Goal: Task Accomplishment & Management: Complete application form

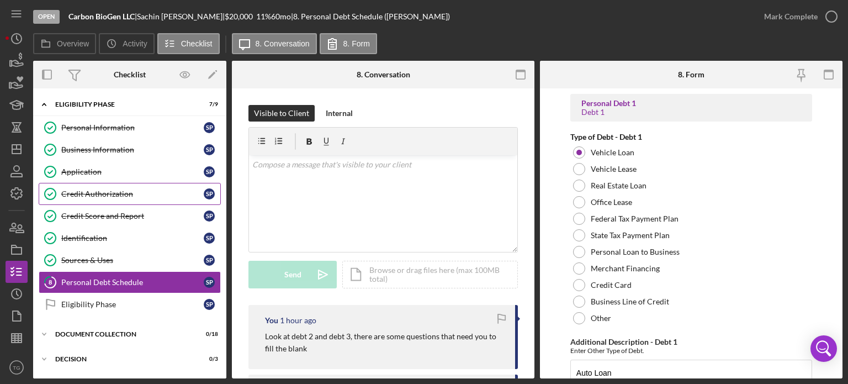
scroll to position [2043, 0]
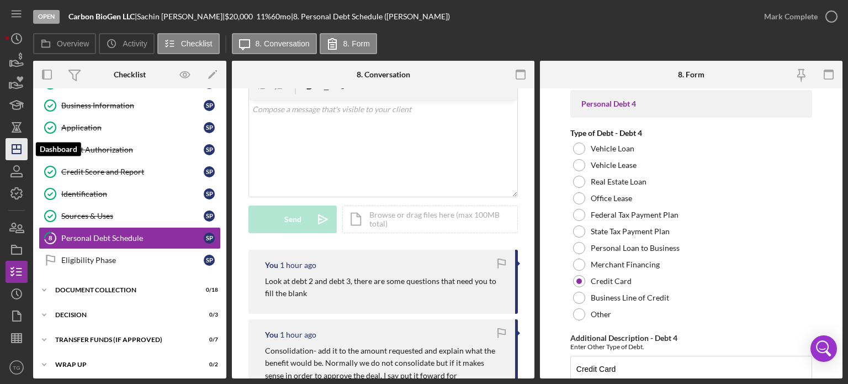
click at [13, 146] on icon "Icon/Dashboard" at bounding box center [17, 149] width 28 height 28
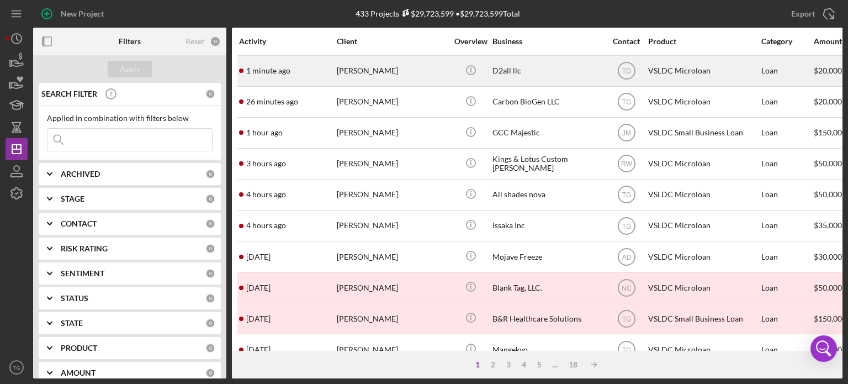
click at [373, 72] on div "[PERSON_NAME]" at bounding box center [392, 70] width 110 height 29
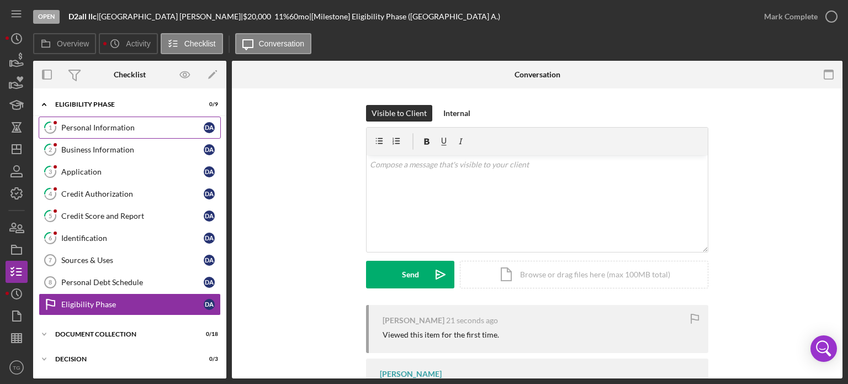
click at [101, 130] on div "Personal Information" at bounding box center [132, 127] width 142 height 9
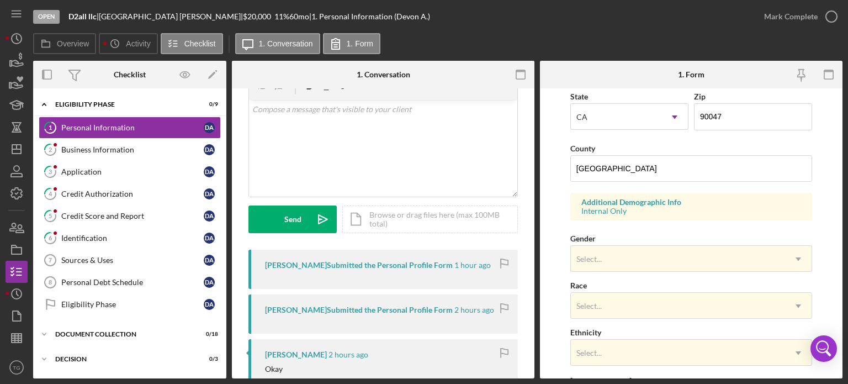
scroll to position [331, 0]
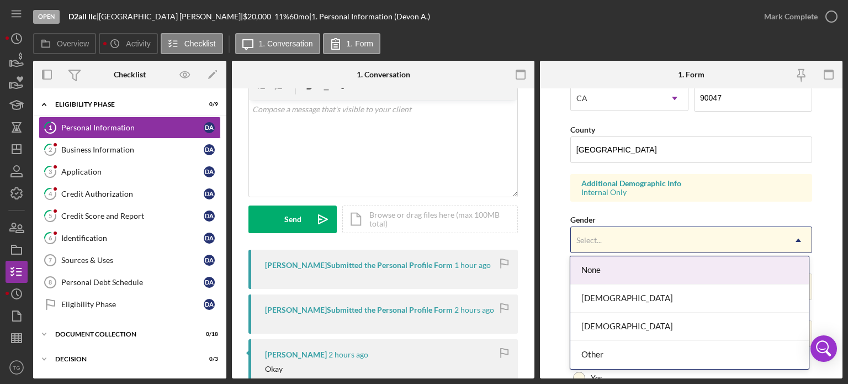
click at [785, 241] on icon "Icon/Dropdown Arrow" at bounding box center [798, 240] width 27 height 27
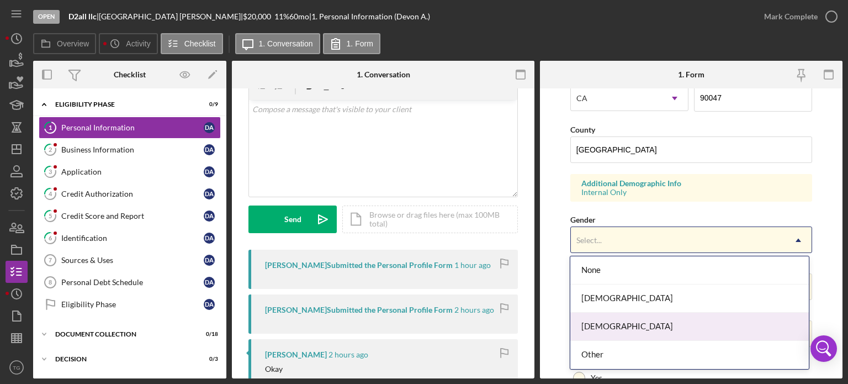
click at [629, 323] on div "[DEMOGRAPHIC_DATA]" at bounding box center [689, 327] width 239 height 28
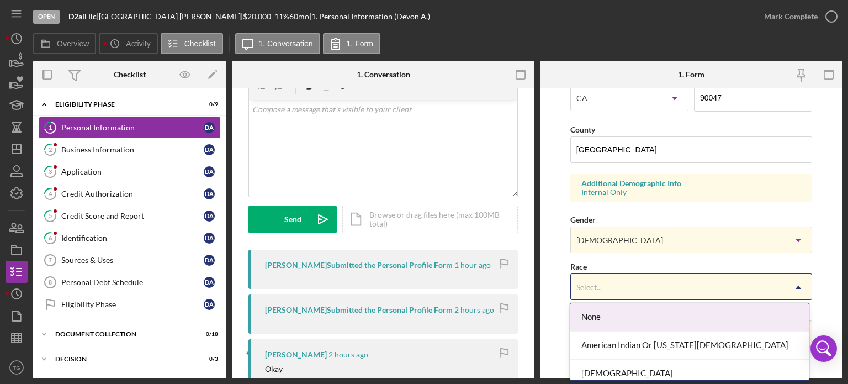
click at [637, 289] on div "Select..." at bounding box center [678, 286] width 214 height 25
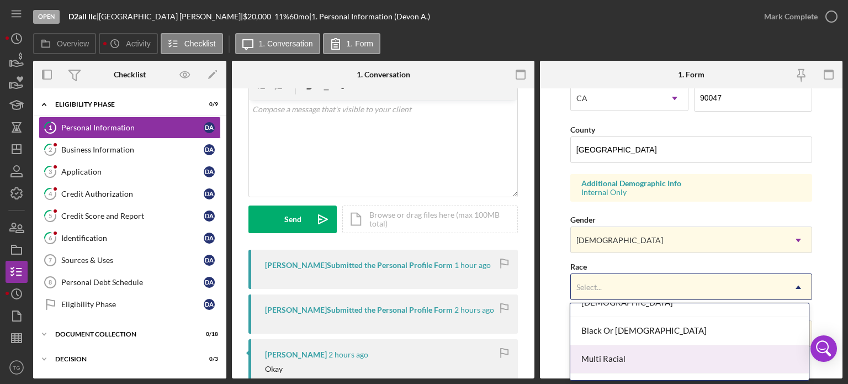
scroll to position [55, 0]
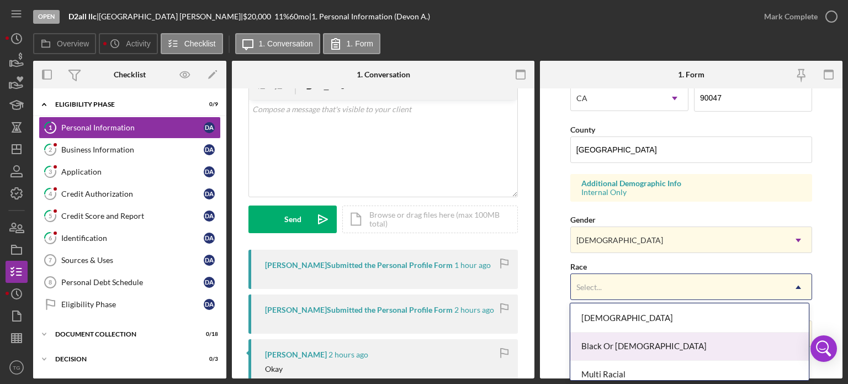
click at [627, 342] on div "Black Or [DEMOGRAPHIC_DATA]" at bounding box center [689, 346] width 239 height 28
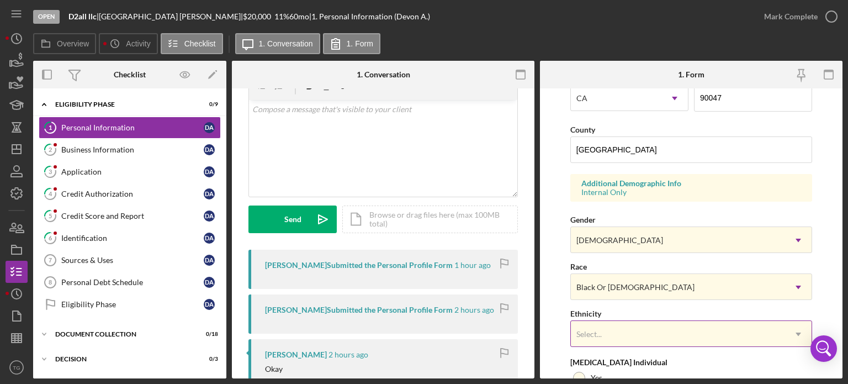
click at [616, 325] on div "Select..." at bounding box center [678, 333] width 214 height 25
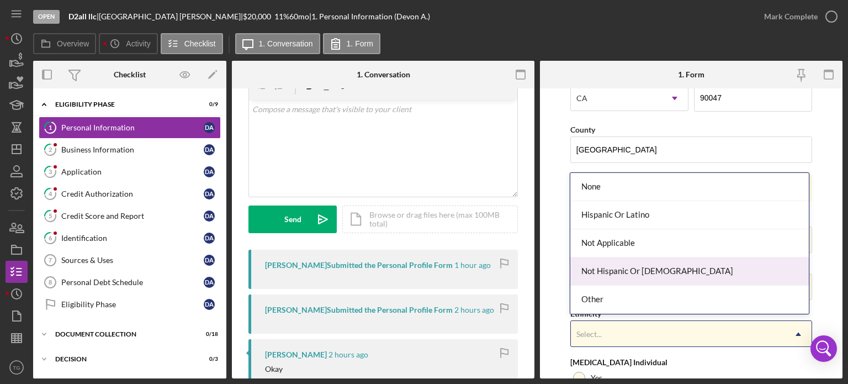
click at [621, 275] on div "Not Hispanic Or [DEMOGRAPHIC_DATA]" at bounding box center [689, 271] width 239 height 28
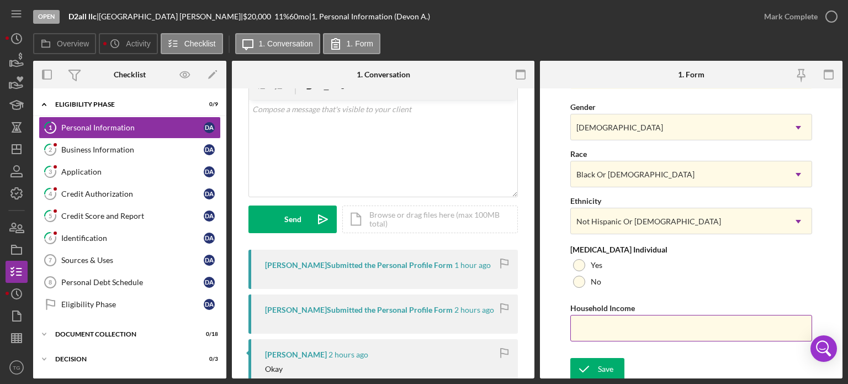
scroll to position [445, 0]
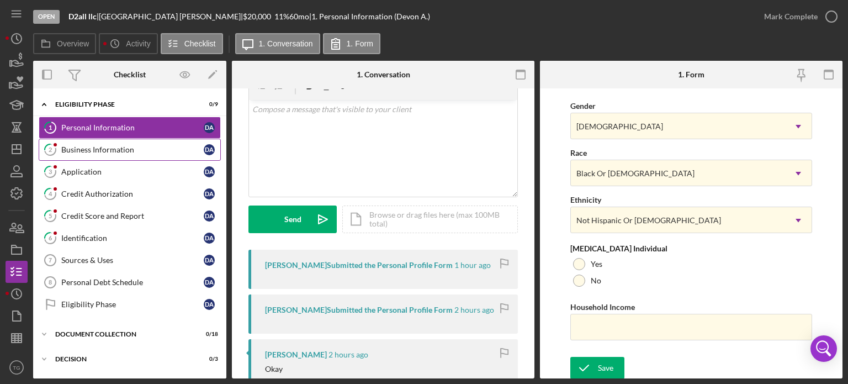
click at [111, 148] on div "Business Information" at bounding box center [132, 149] width 142 height 9
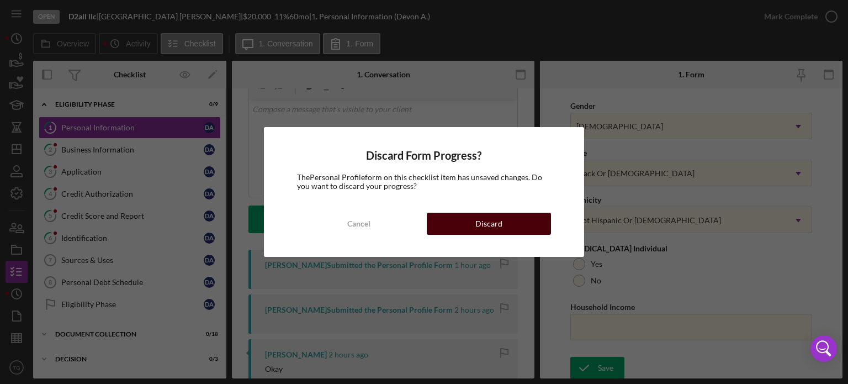
click at [493, 227] on div "Discard" at bounding box center [488, 224] width 27 height 22
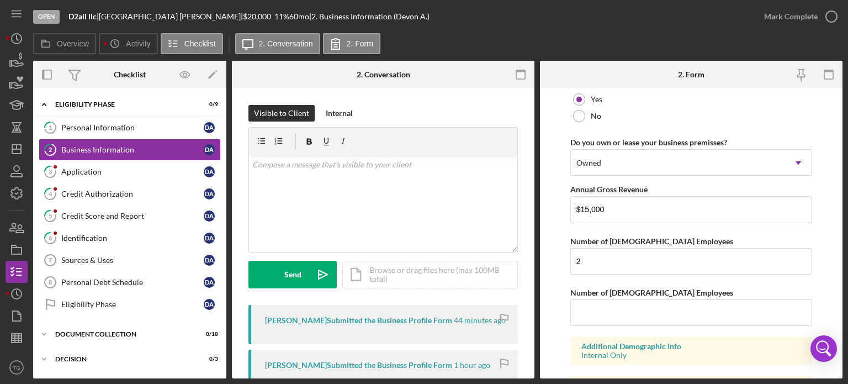
scroll to position [883, 0]
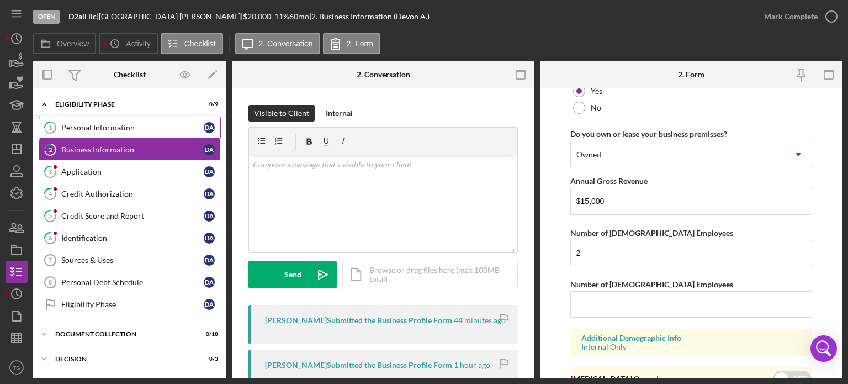
click at [62, 127] on div "Personal Information" at bounding box center [132, 127] width 142 height 9
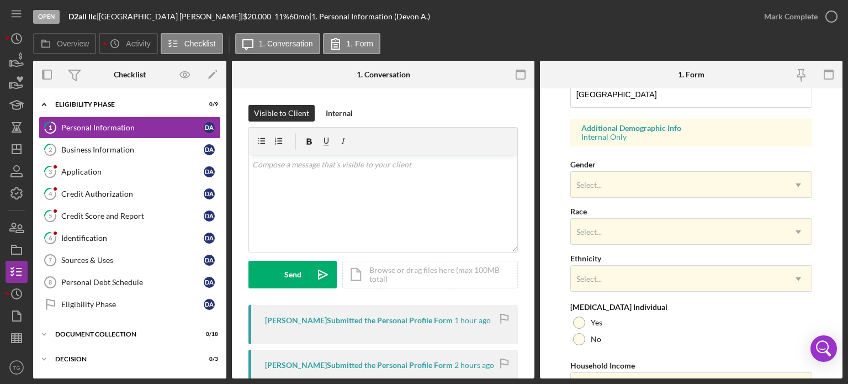
scroll to position [445, 0]
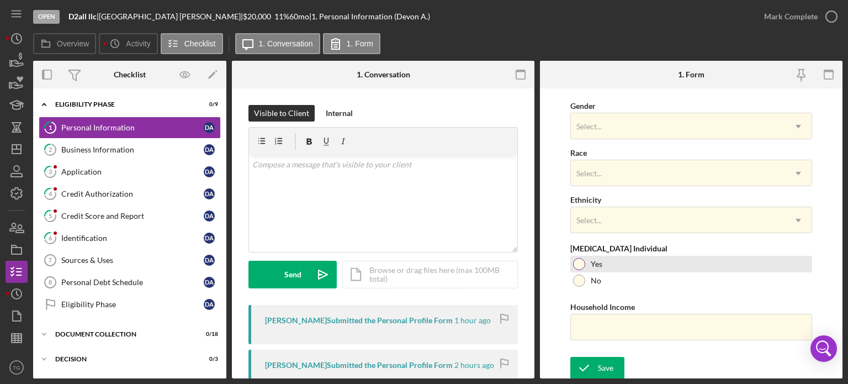
click at [580, 262] on div at bounding box center [579, 264] width 12 height 12
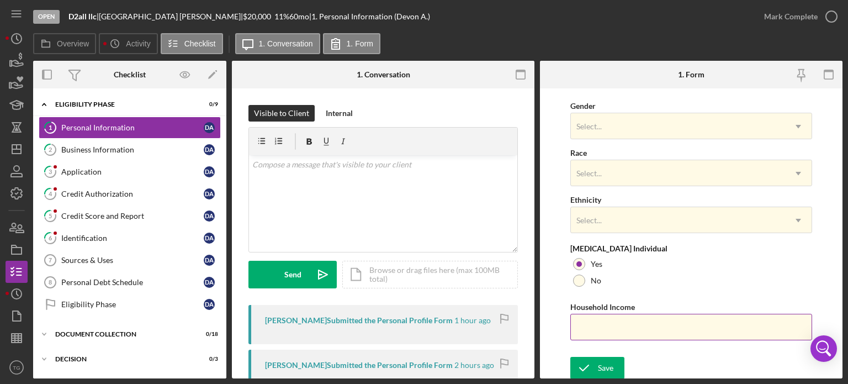
click at [600, 321] on input "Household Income" at bounding box center [691, 327] width 242 height 27
type input "$15,000"
drag, startPoint x: 601, startPoint y: 368, endPoint x: 608, endPoint y: 366, distance: 7.2
click at [607, 366] on div "Save" at bounding box center [605, 368] width 15 height 22
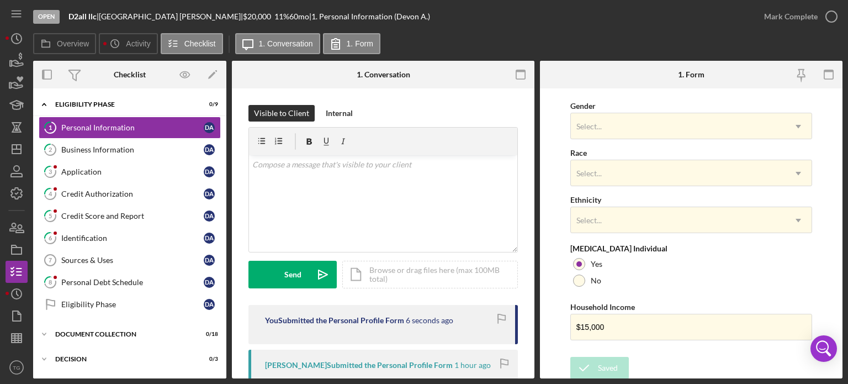
click at [0, 0] on icon "button" at bounding box center [0, 0] width 0 height 0
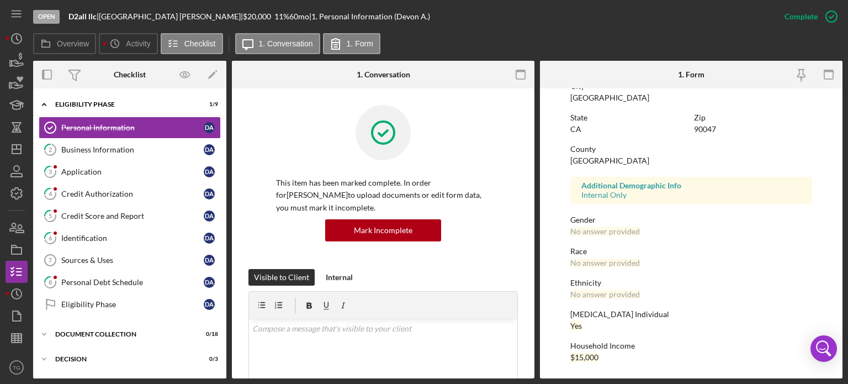
scroll to position [225, 0]
click at [144, 155] on link "2 Business Information D A" at bounding box center [130, 150] width 182 height 22
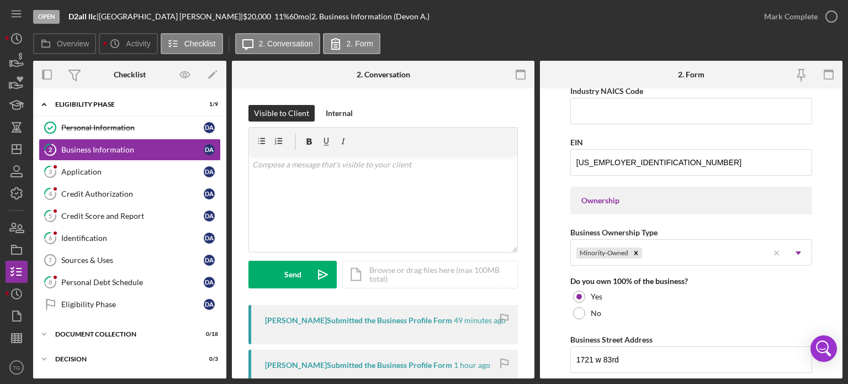
scroll to position [331, 0]
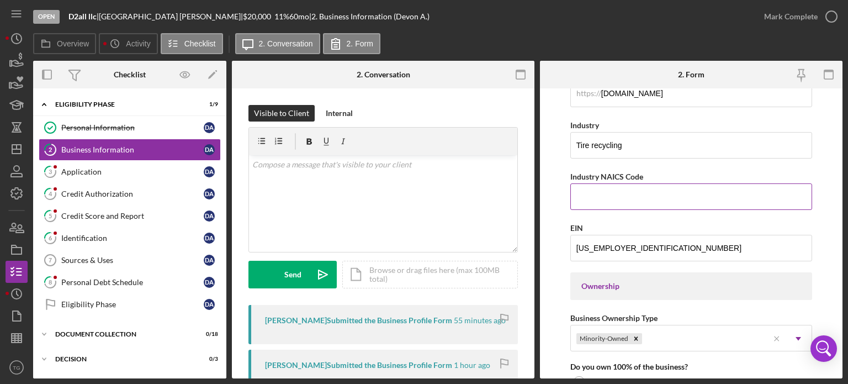
click at [599, 200] on input "Industry NAICS Code" at bounding box center [691, 196] width 242 height 27
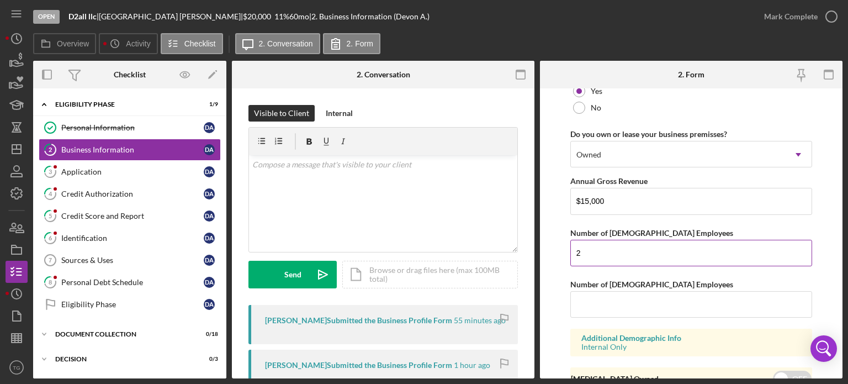
scroll to position [932, 0]
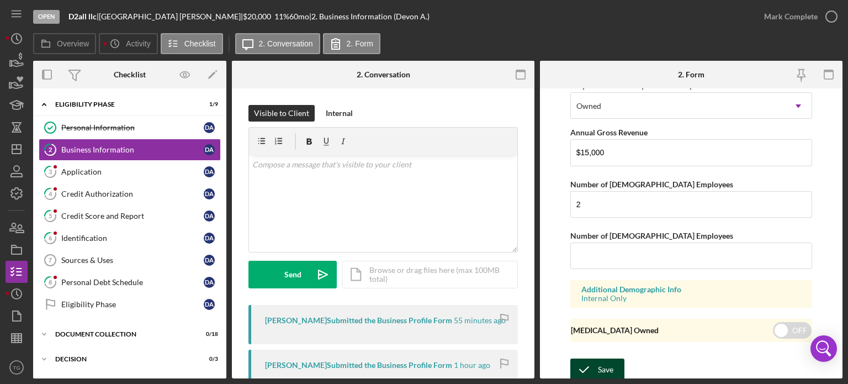
type input "326299"
click at [613, 369] on button "Save" at bounding box center [597, 369] width 54 height 22
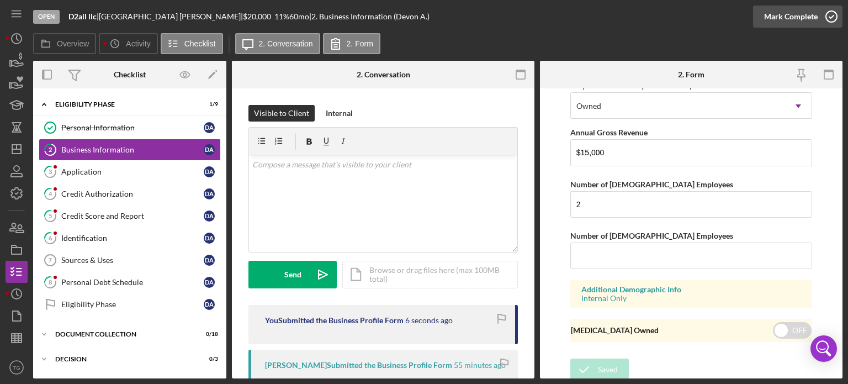
click at [829, 15] on icon "button" at bounding box center [832, 17] width 28 height 28
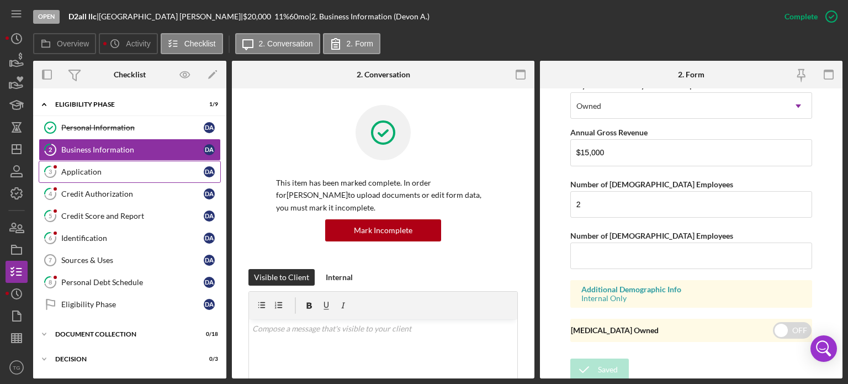
scroll to position [543, 0]
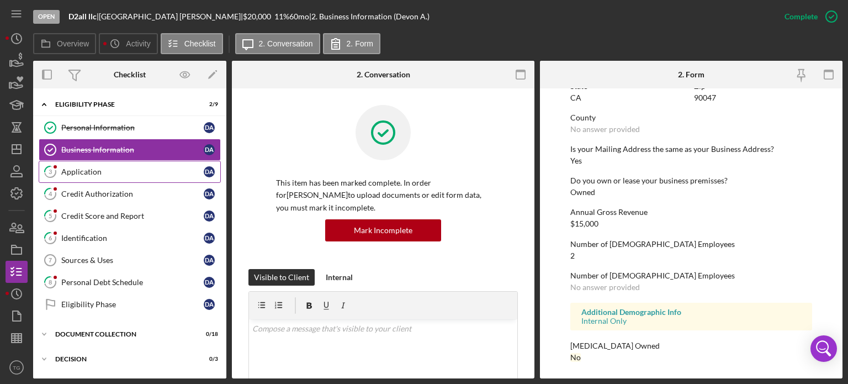
click at [82, 174] on div "Application" at bounding box center [132, 171] width 142 height 9
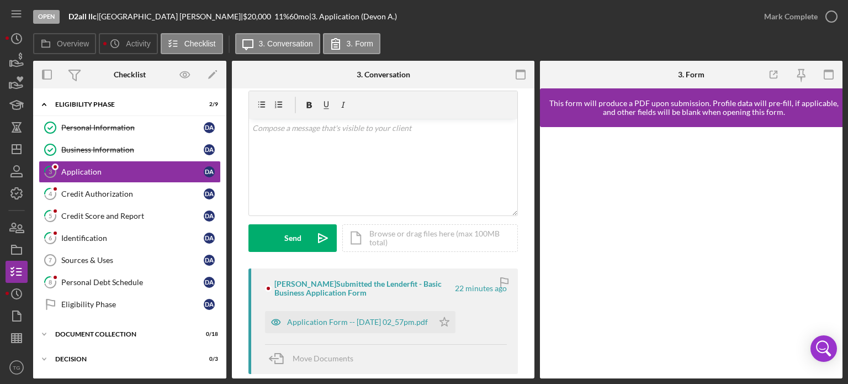
scroll to position [55, 0]
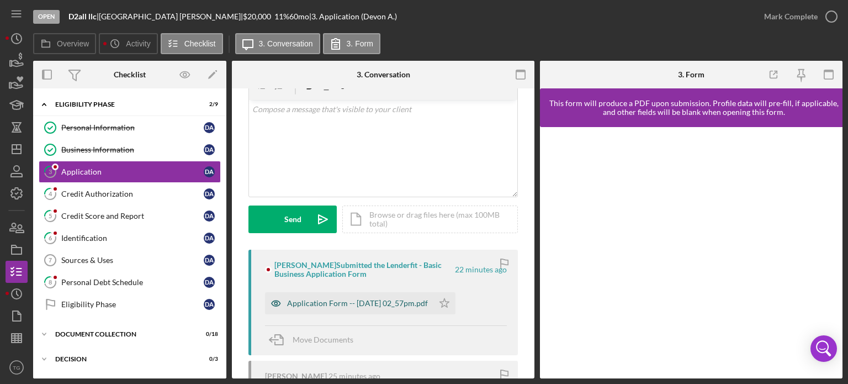
click at [346, 307] on div "Application Form -- [DATE] 02_57pm.pdf" at bounding box center [357, 303] width 141 height 9
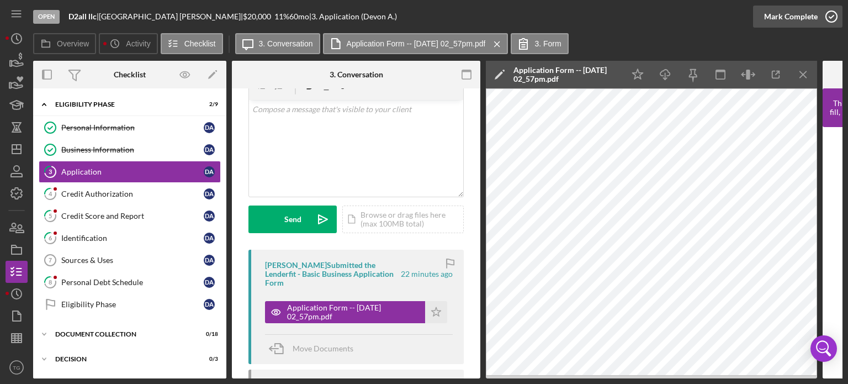
click at [828, 17] on icon "button" at bounding box center [832, 17] width 28 height 28
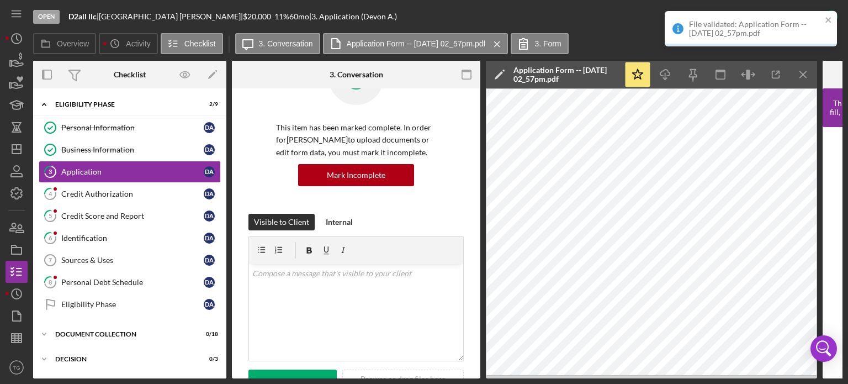
scroll to position [219, 0]
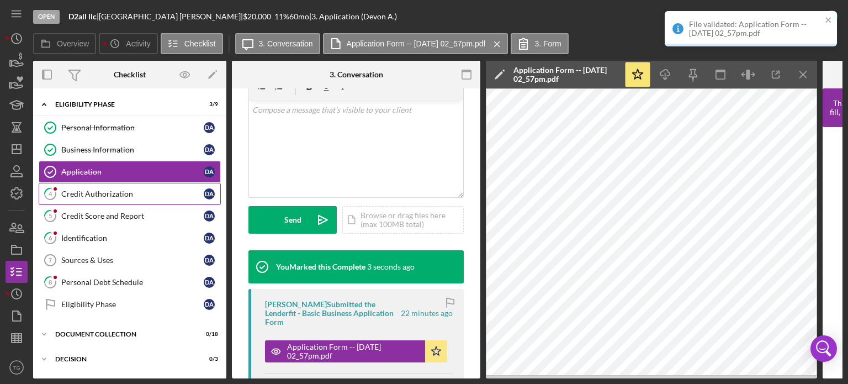
click at [93, 190] on div "Credit Authorization" at bounding box center [132, 193] width 142 height 9
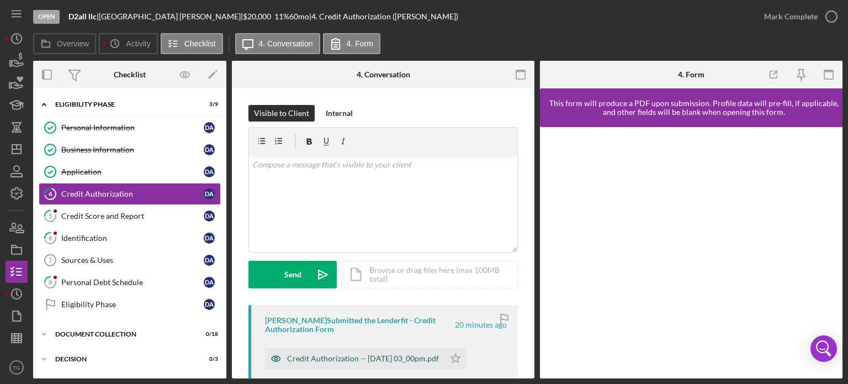
click at [415, 348] on div "Credit Authorization -- [DATE] 03_00pm.pdf" at bounding box center [354, 358] width 179 height 22
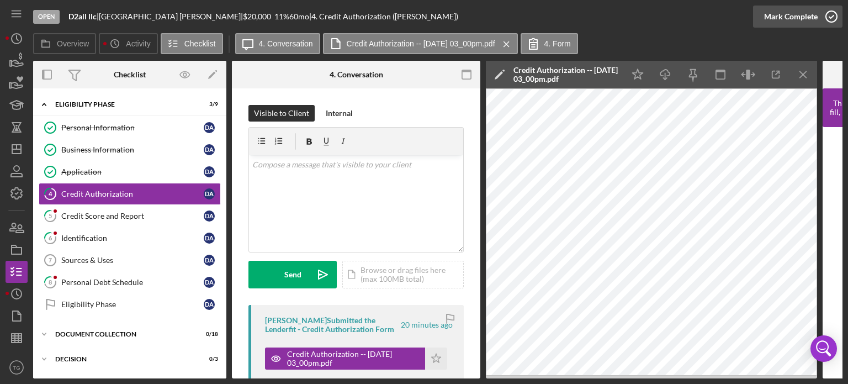
click at [827, 14] on icon "button" at bounding box center [832, 17] width 28 height 28
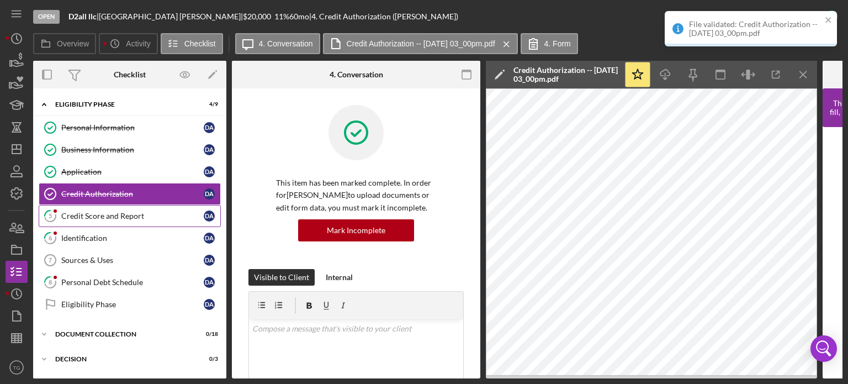
click at [97, 219] on link "5 Credit Score and Report D A" at bounding box center [130, 216] width 182 height 22
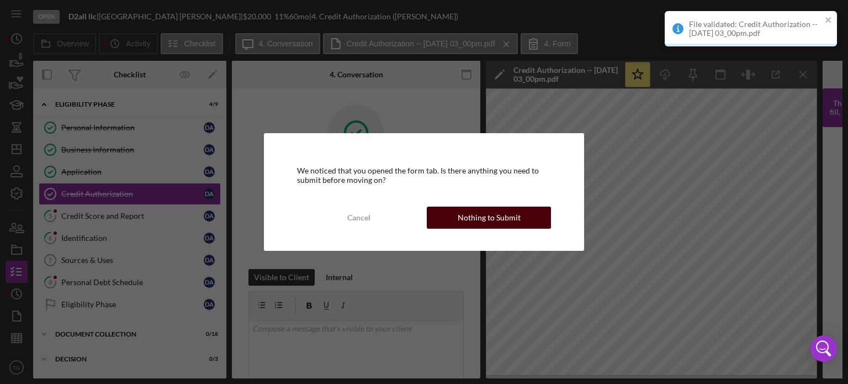
click at [519, 227] on div "Cancel Nothing to Submit" at bounding box center [424, 218] width 255 height 22
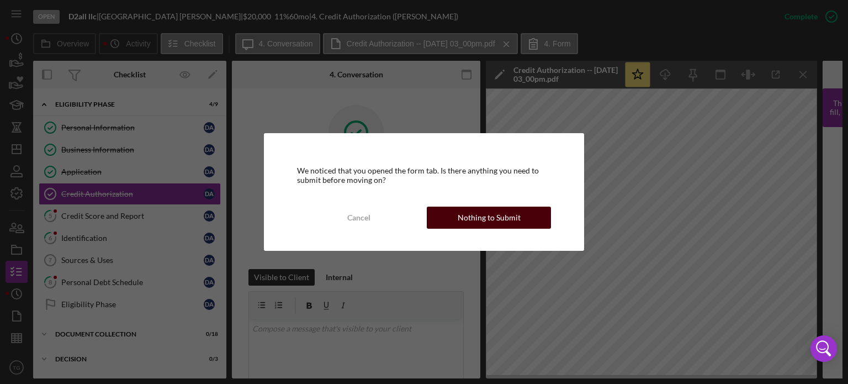
click at [515, 223] on div "Nothing to Submit" at bounding box center [489, 218] width 63 height 22
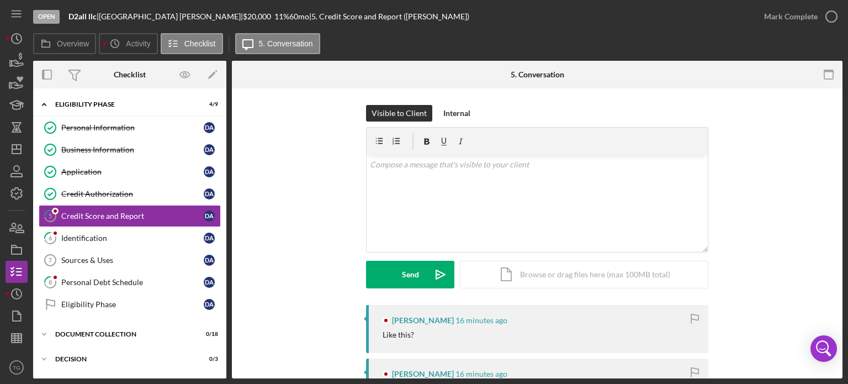
scroll to position [110, 0]
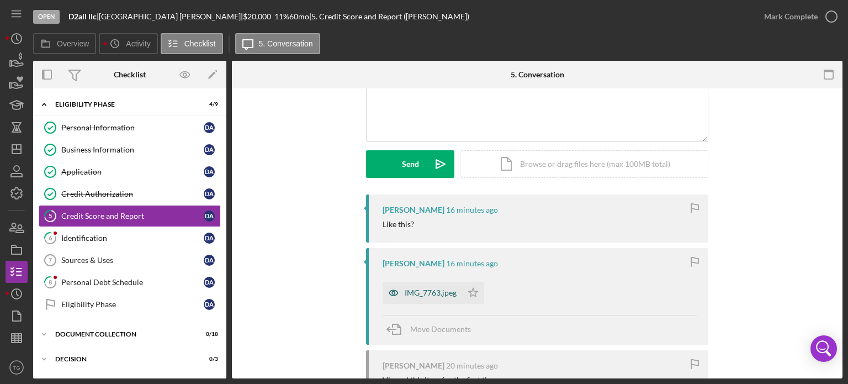
click at [421, 294] on div "IMG_7763.jpeg" at bounding box center [431, 292] width 52 height 9
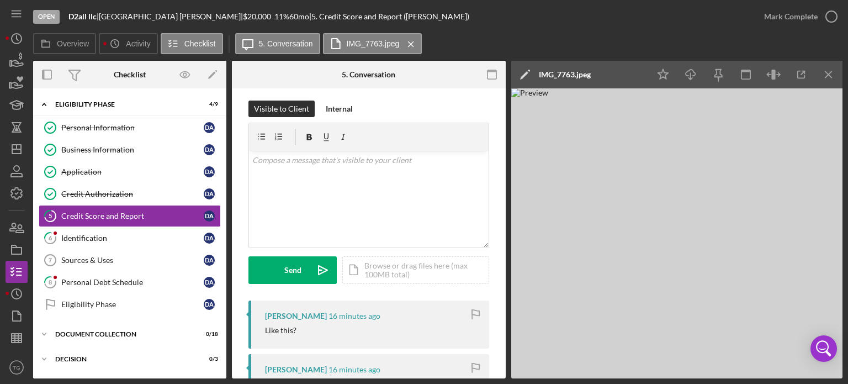
scroll to position [0, 0]
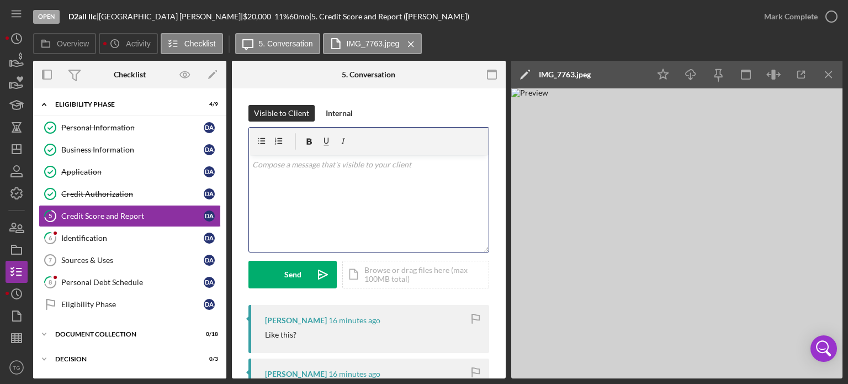
click at [311, 163] on p at bounding box center [369, 164] width 234 height 12
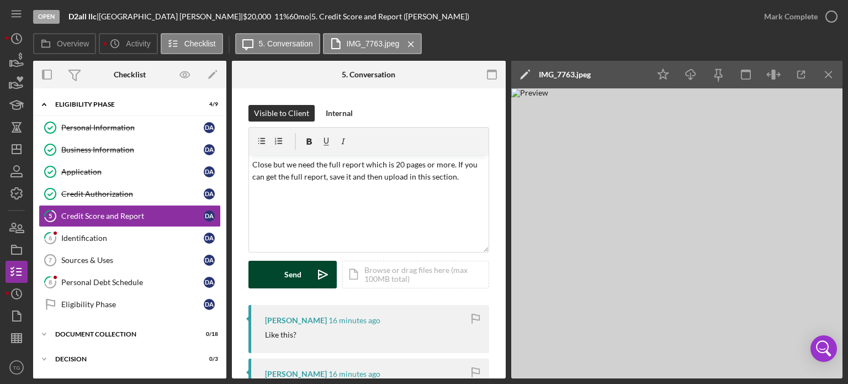
click at [293, 285] on div "Send" at bounding box center [292, 275] width 17 height 28
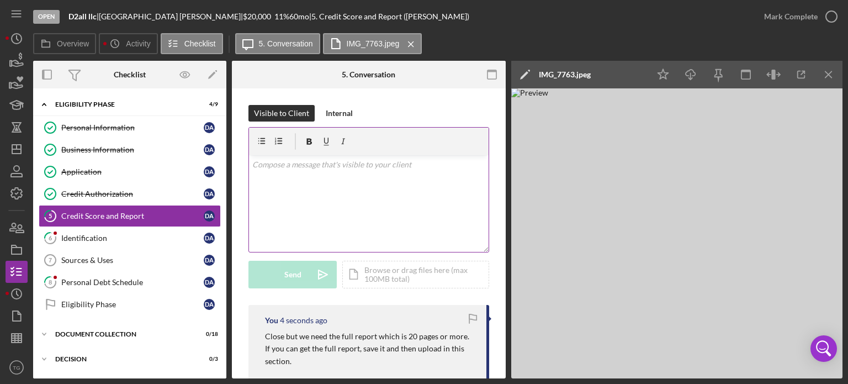
click at [283, 170] on p at bounding box center [369, 164] width 234 height 12
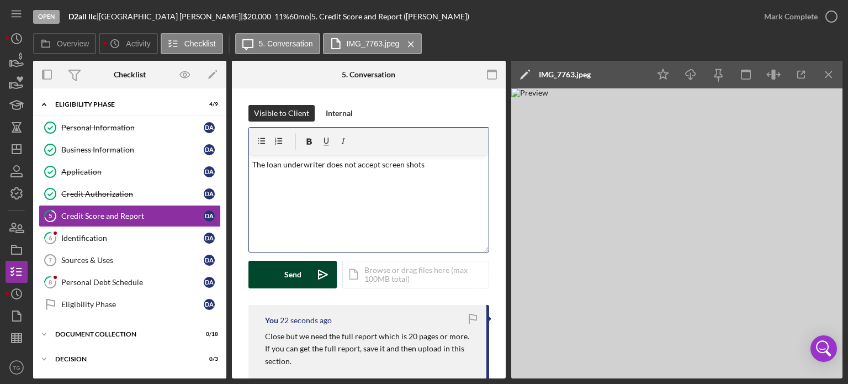
click at [282, 278] on button "Send Icon/icon-invite-send" at bounding box center [292, 275] width 88 height 28
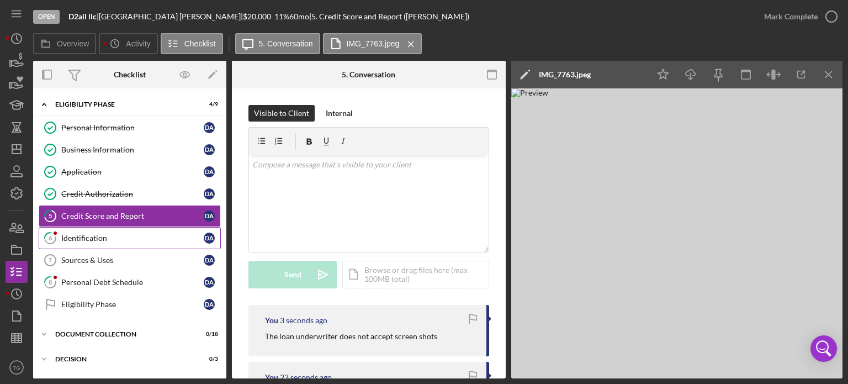
click at [91, 235] on div "Identification" at bounding box center [132, 238] width 142 height 9
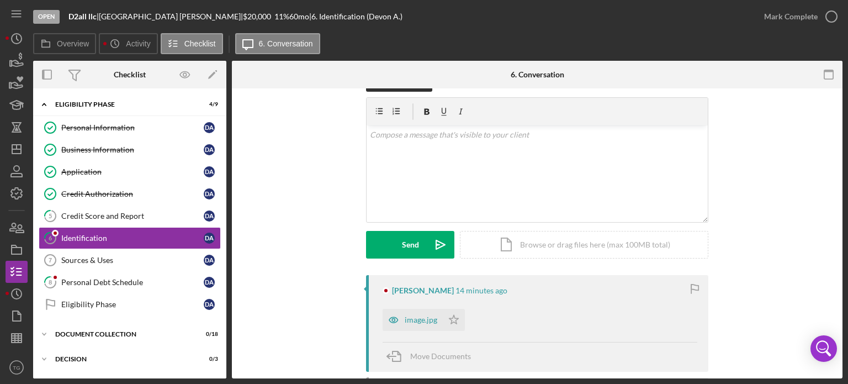
scroll to position [110, 0]
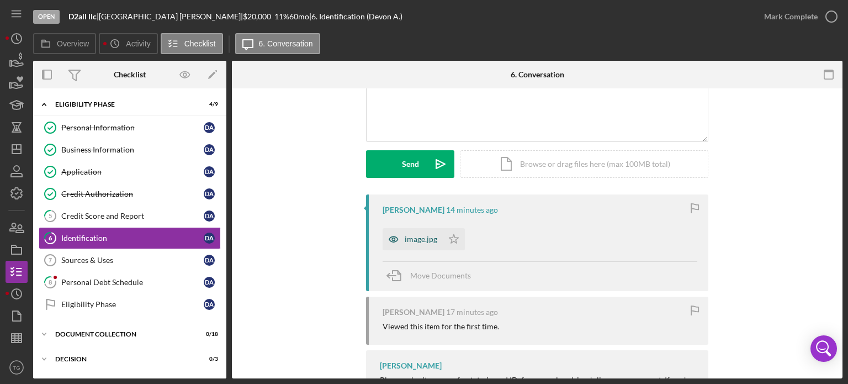
click at [405, 239] on div "image.jpg" at bounding box center [421, 239] width 33 height 9
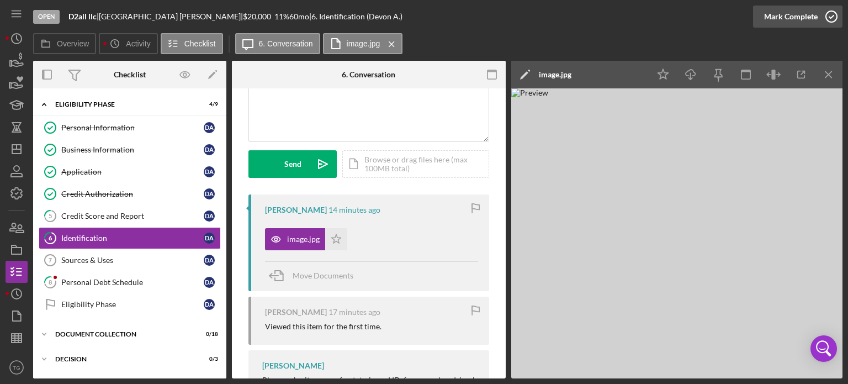
click at [832, 19] on icon "button" at bounding box center [832, 17] width 28 height 28
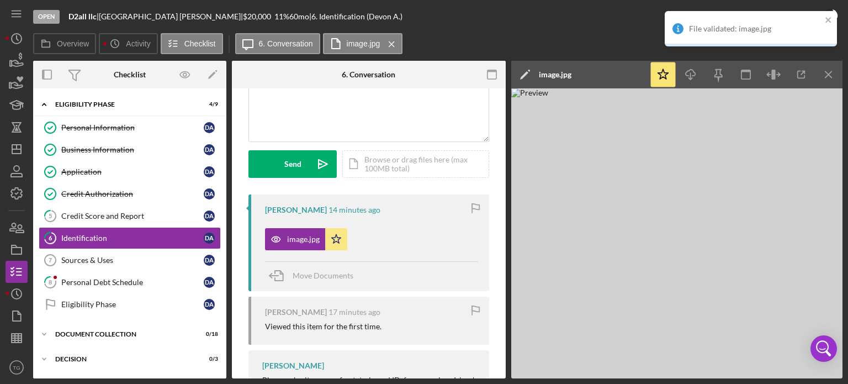
scroll to position [274, 0]
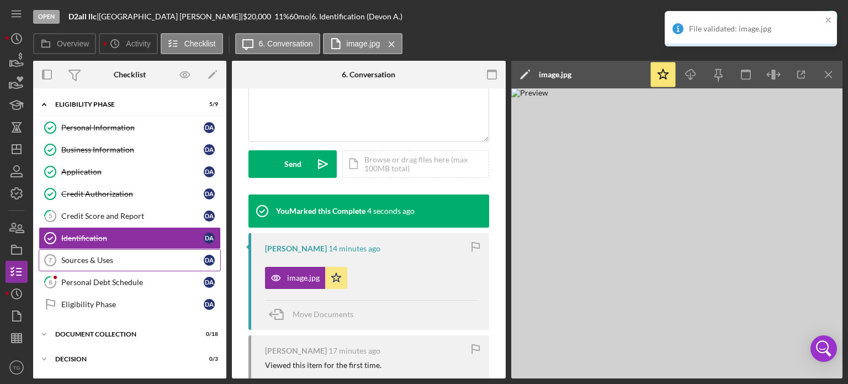
click at [93, 258] on div "Sources & Uses" at bounding box center [132, 260] width 142 height 9
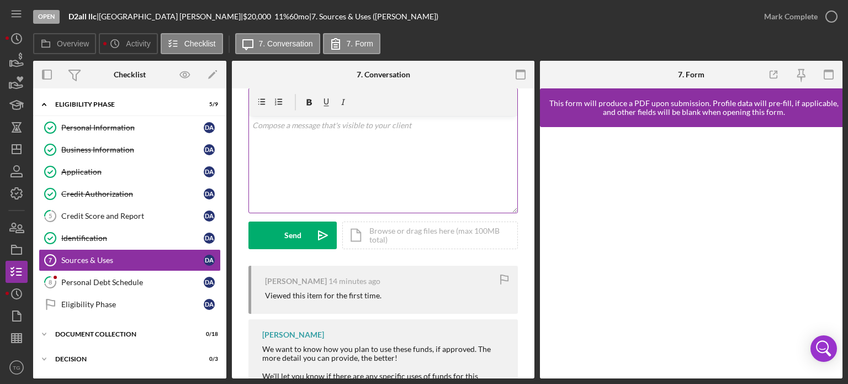
scroll to position [55, 0]
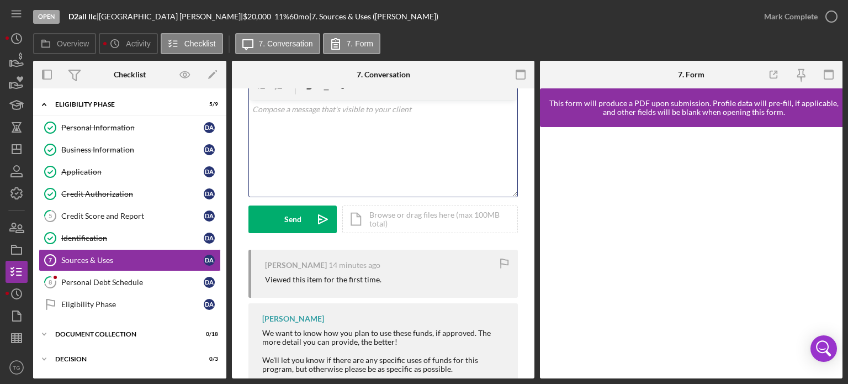
click at [293, 115] on div "v Color teal Color pink Remove color Add row above Add row below Add column bef…" at bounding box center [383, 148] width 268 height 97
click at [293, 115] on p "Fill this out" at bounding box center [383, 109] width 262 height 12
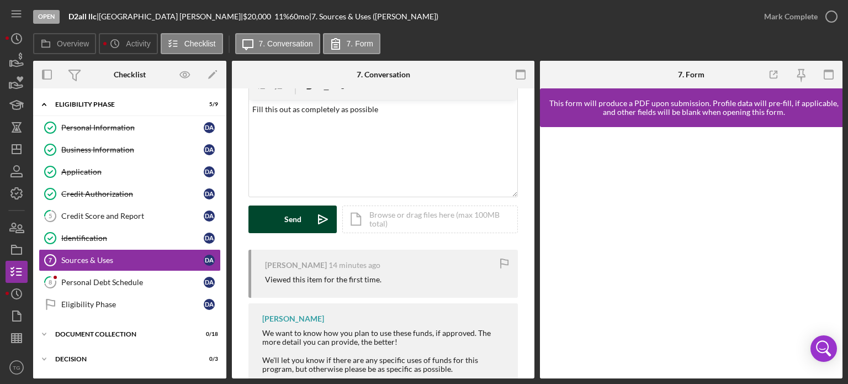
click at [305, 220] on button "Send Icon/icon-invite-send" at bounding box center [292, 219] width 88 height 28
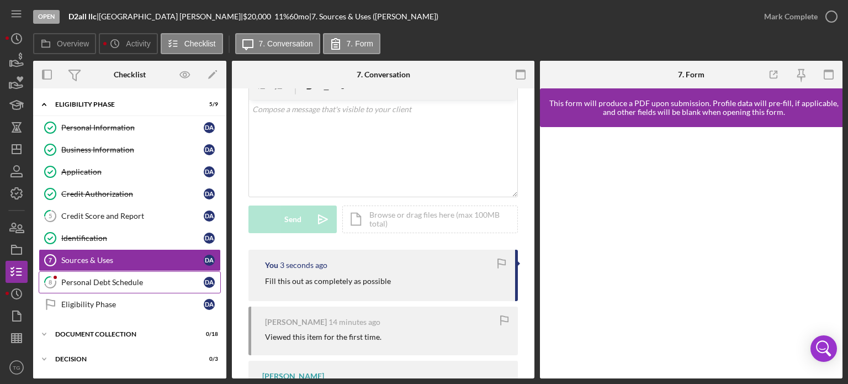
click at [115, 283] on div "Personal Debt Schedule" at bounding box center [132, 282] width 142 height 9
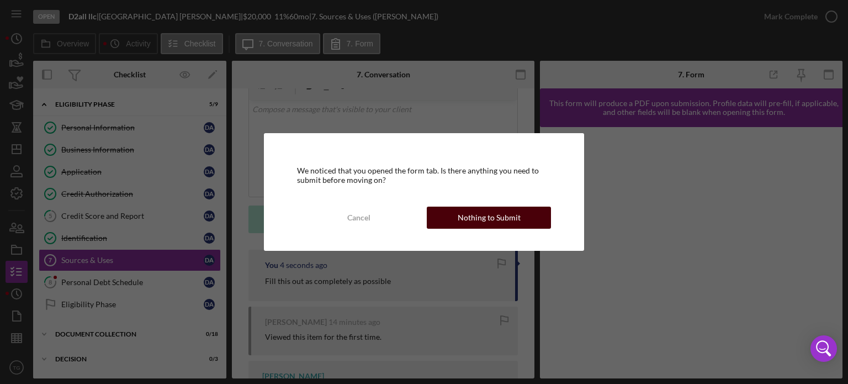
click at [478, 215] on div "Nothing to Submit" at bounding box center [489, 218] width 63 height 22
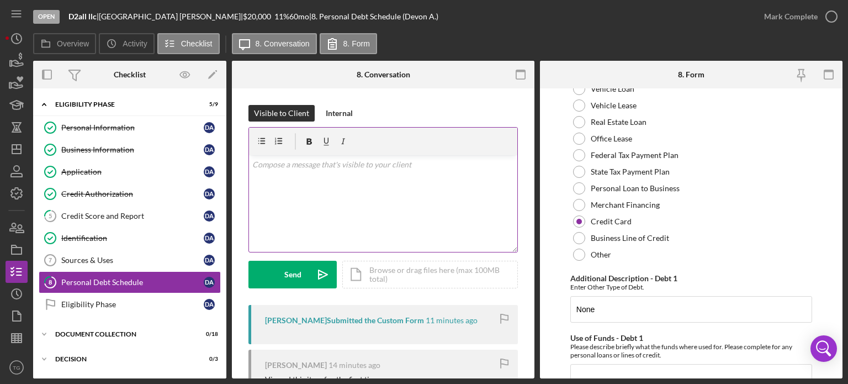
scroll to position [110, 0]
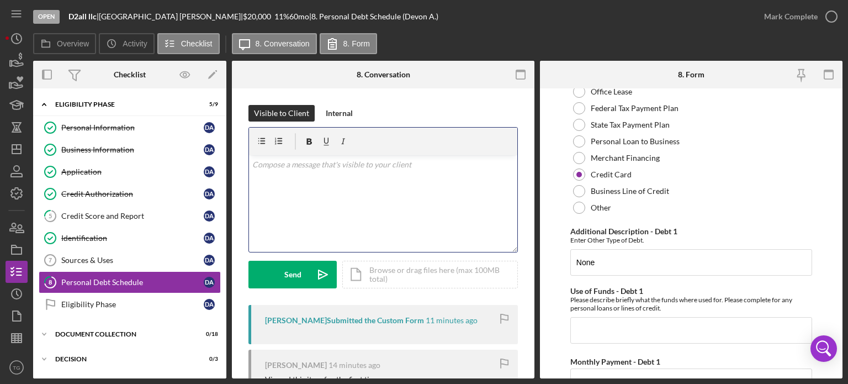
click at [369, 173] on div "v Color teal Color pink Remove color Add row above Add row below Add column bef…" at bounding box center [383, 203] width 268 height 97
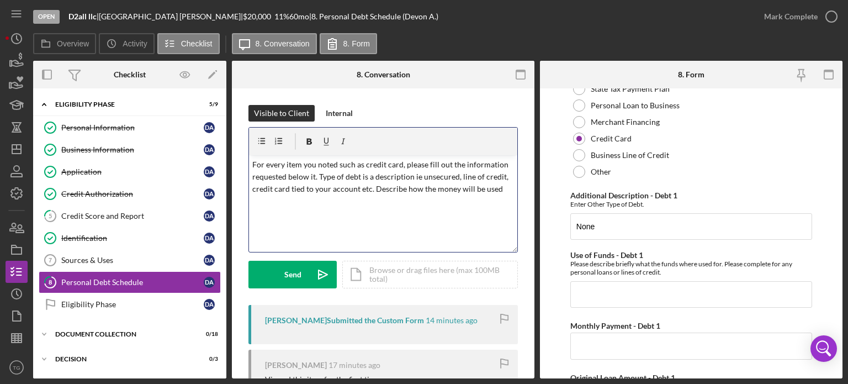
scroll to position [166, 0]
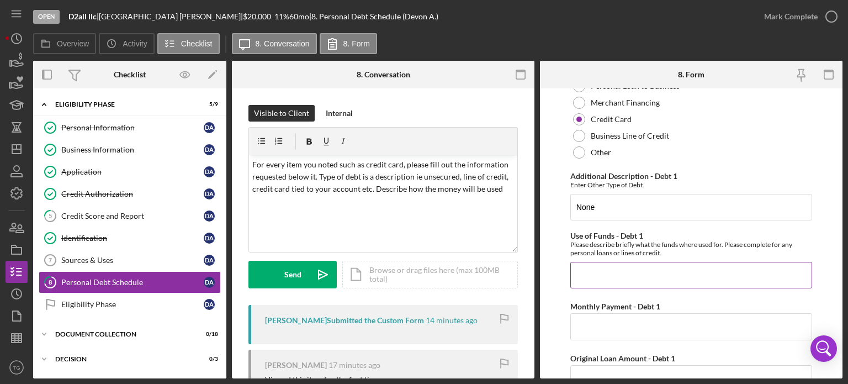
click at [603, 281] on input "Use of Funds - Debt 1" at bounding box center [691, 275] width 242 height 27
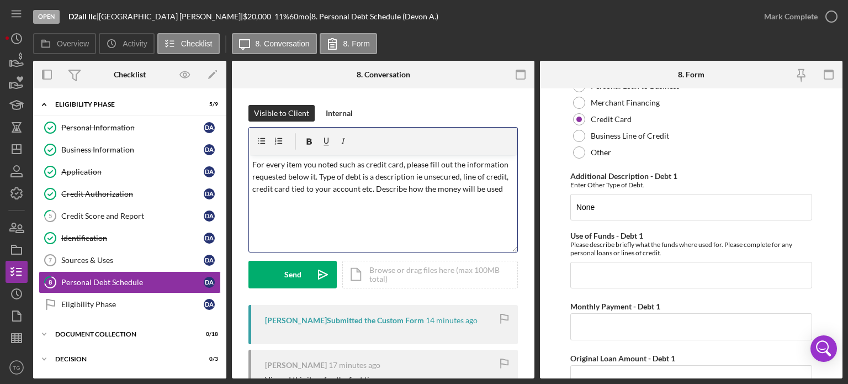
click at [506, 189] on p "For every item you noted such as credit card, please fill out the information r…" at bounding box center [383, 176] width 262 height 37
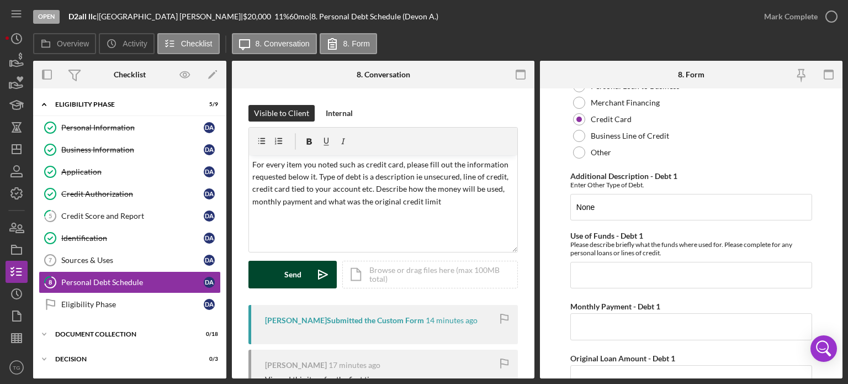
click at [307, 268] on button "Send Icon/icon-invite-send" at bounding box center [292, 275] width 88 height 28
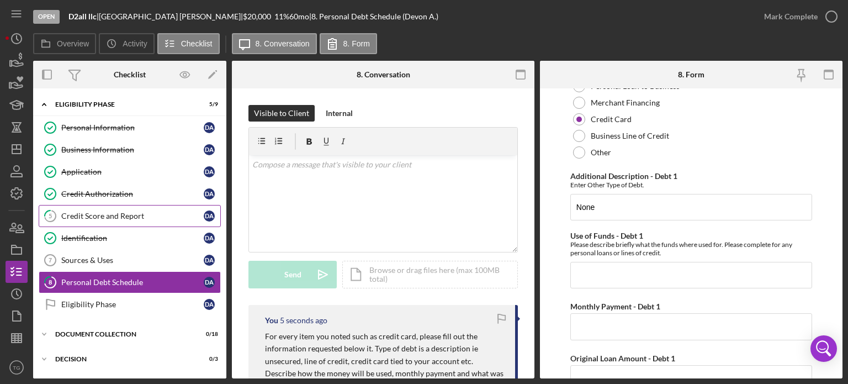
click at [131, 218] on div "Credit Score and Report" at bounding box center [132, 215] width 142 height 9
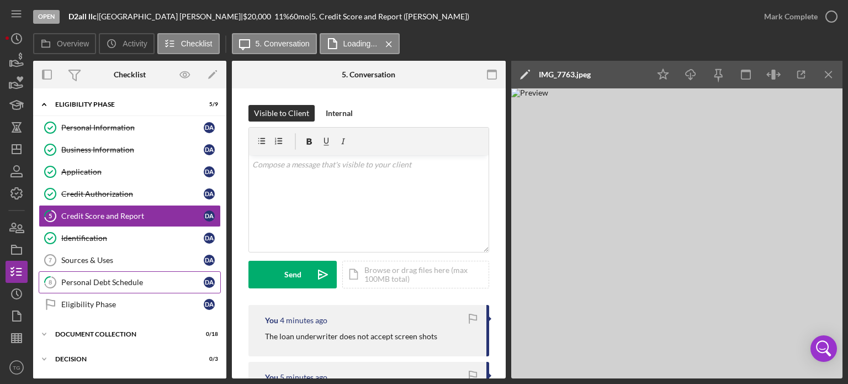
click at [90, 287] on link "8 Personal Debt Schedule D A" at bounding box center [130, 282] width 182 height 22
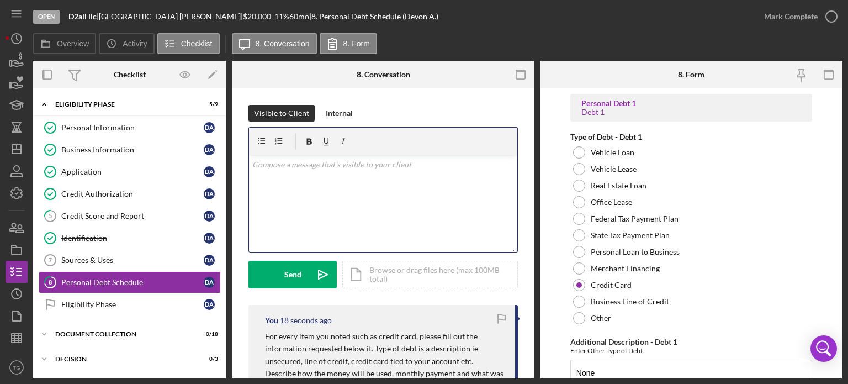
click at [290, 164] on p at bounding box center [383, 164] width 262 height 12
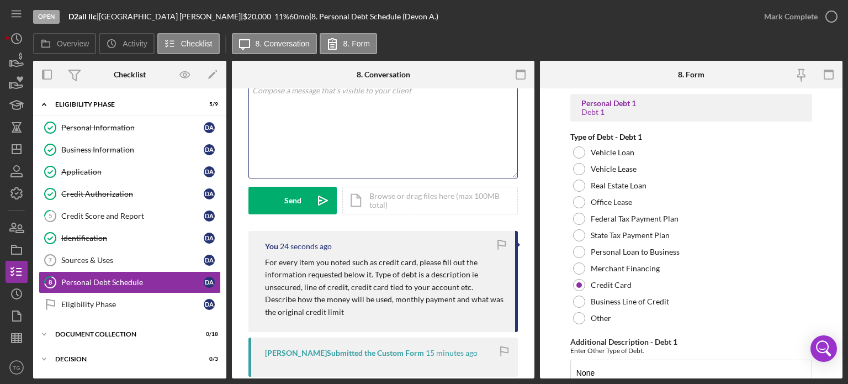
scroll to position [43, 0]
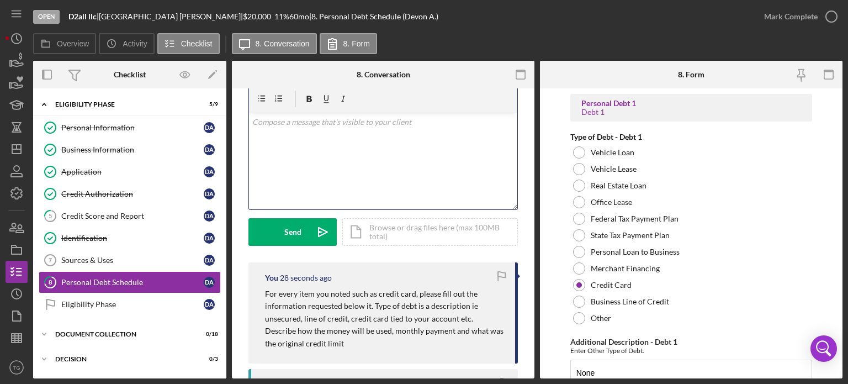
click at [350, 128] on div "v Color teal Color pink Remove color Add row above Add row below Add column bef…" at bounding box center [383, 161] width 268 height 97
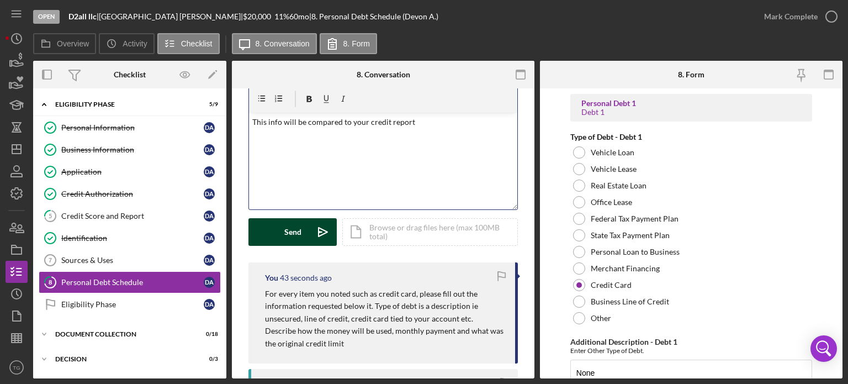
click at [278, 238] on button "Send Icon/icon-invite-send" at bounding box center [292, 232] width 88 height 28
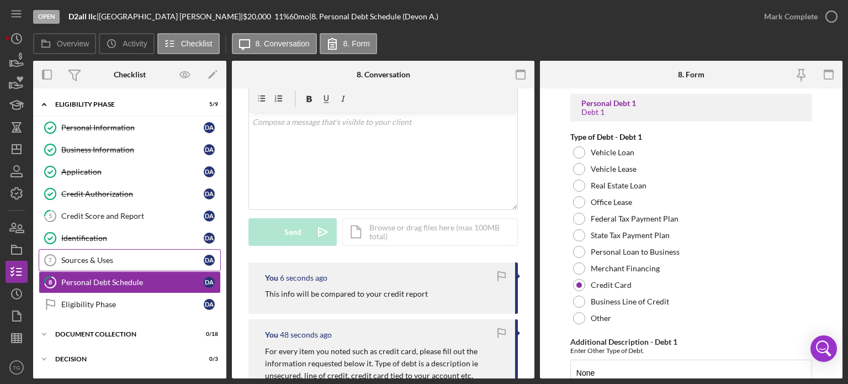
click at [110, 253] on link "Sources & Uses 7 Sources & Uses D A" at bounding box center [130, 260] width 182 height 22
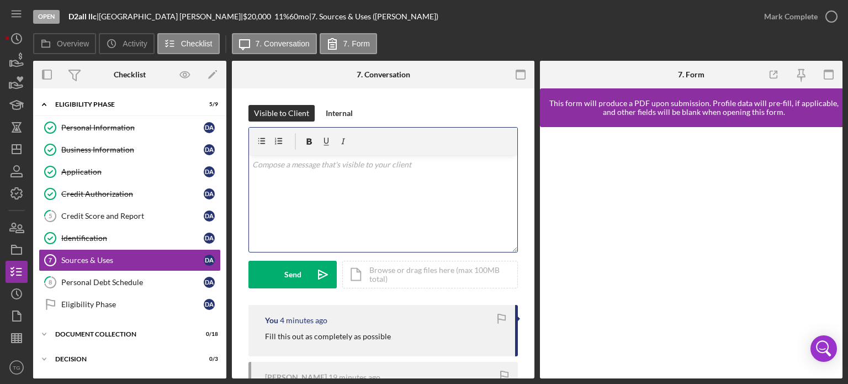
click at [298, 164] on p at bounding box center [383, 164] width 262 height 12
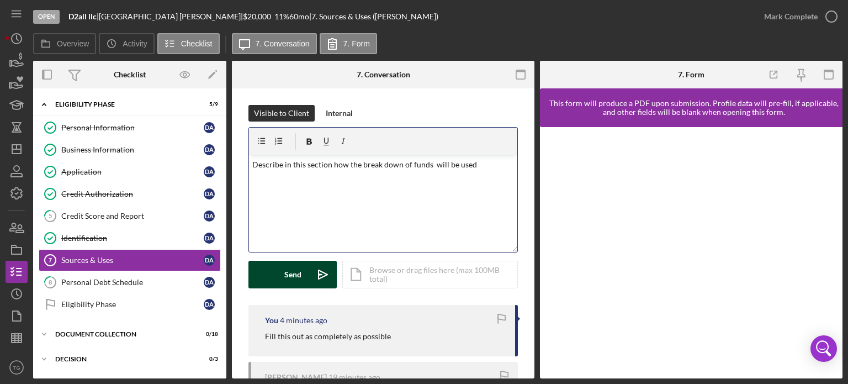
click at [274, 266] on button "Send Icon/icon-invite-send" at bounding box center [292, 275] width 88 height 28
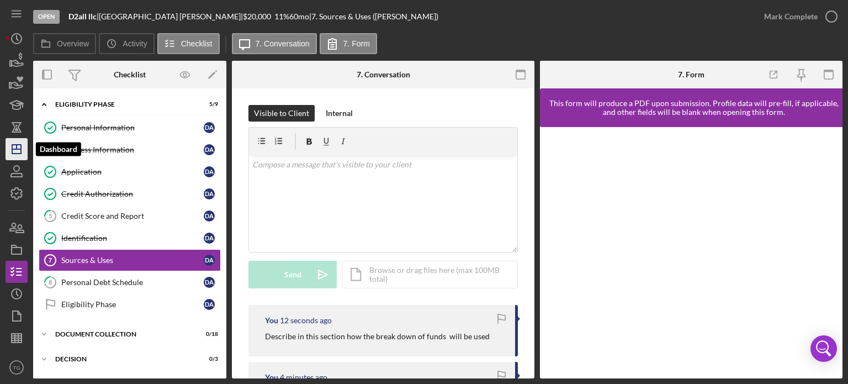
click at [15, 146] on icon "Icon/Dashboard" at bounding box center [17, 149] width 28 height 28
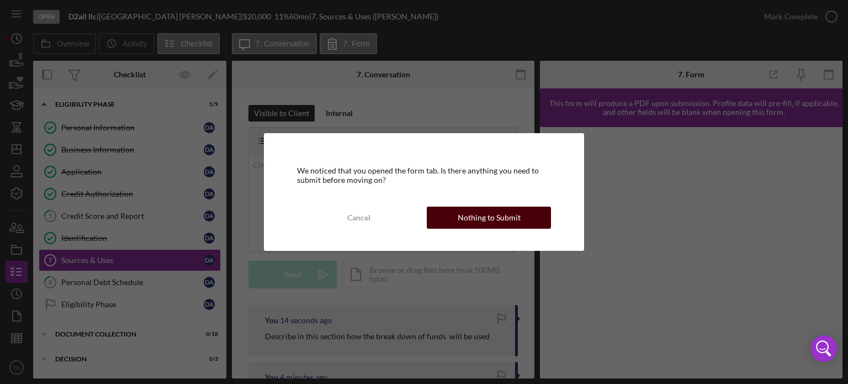
click at [499, 215] on div "Nothing to Submit" at bounding box center [489, 218] width 63 height 22
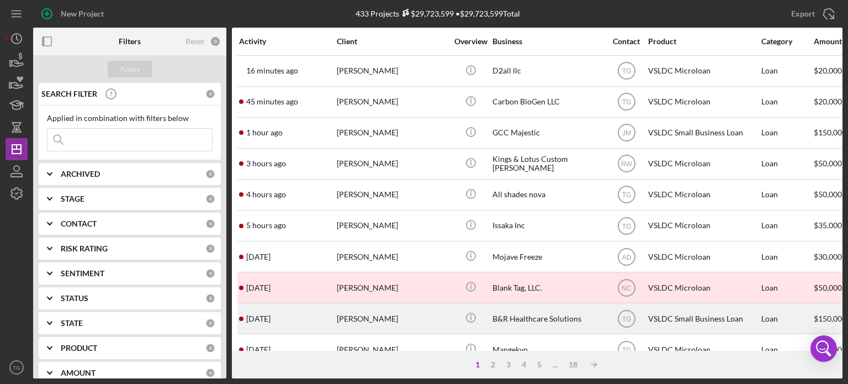
scroll to position [55, 0]
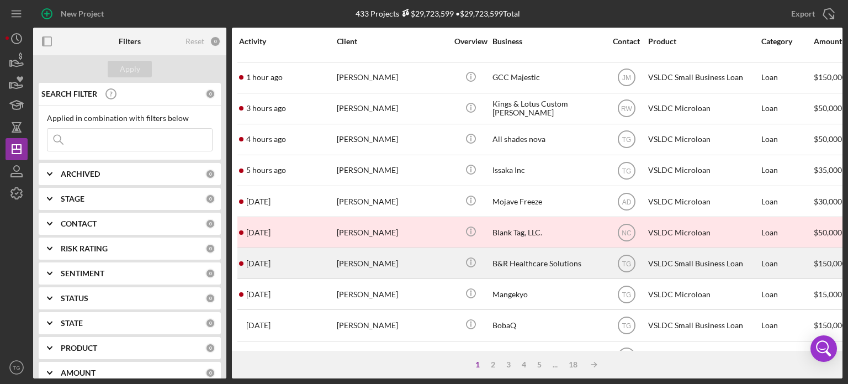
click at [344, 260] on div "[PERSON_NAME]" at bounding box center [392, 262] width 110 height 29
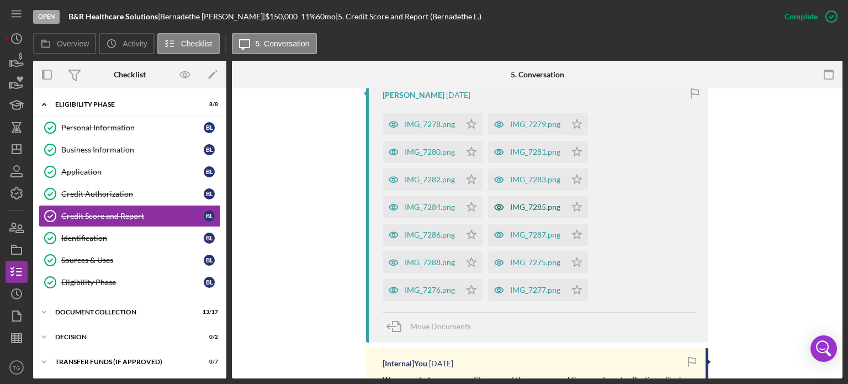
scroll to position [773, 0]
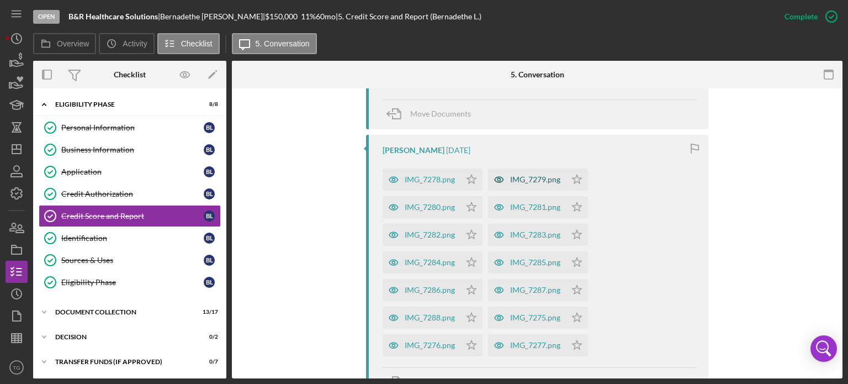
click at [530, 178] on div "IMG_7279.png" at bounding box center [535, 179] width 50 height 9
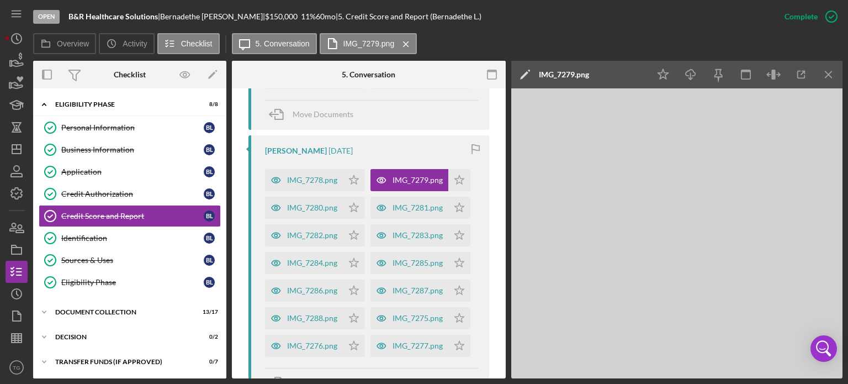
scroll to position [1034, 0]
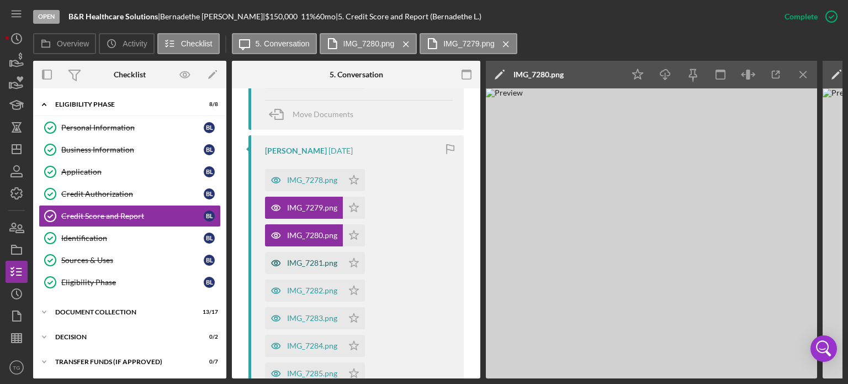
click at [325, 255] on div "IMG_7281.png" at bounding box center [304, 263] width 78 height 22
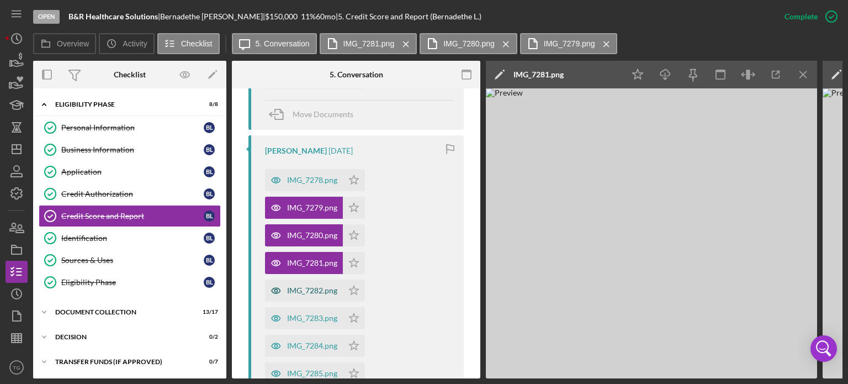
click at [315, 286] on div "IMG_7282.png" at bounding box center [312, 290] width 50 height 9
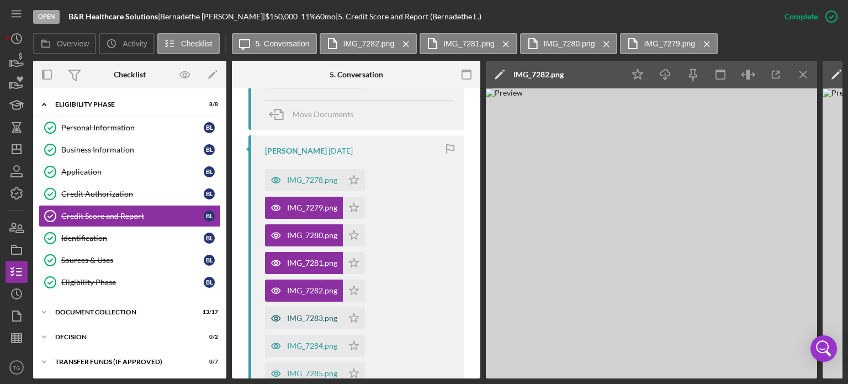
click at [337, 310] on div "IMG_7283.png" at bounding box center [304, 318] width 78 height 22
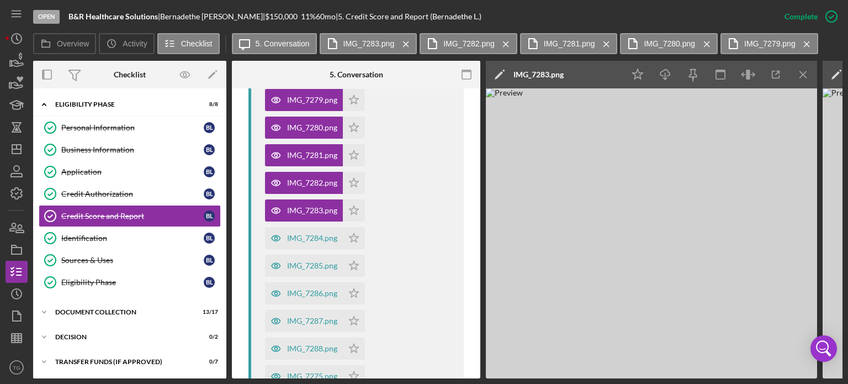
scroll to position [1144, 0]
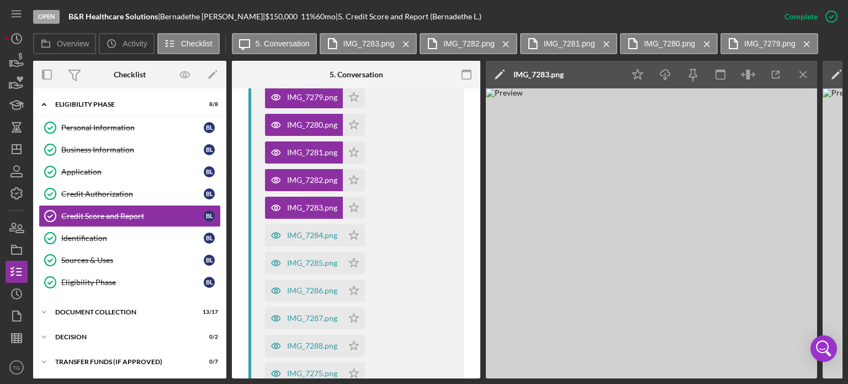
click at [318, 220] on div "IMG_7284.png Icon/Star" at bounding box center [317, 233] width 105 height 28
click at [314, 230] on div "IMG_7284.png" at bounding box center [304, 235] width 78 height 22
click at [304, 262] on div "IMG_7285.png" at bounding box center [312, 262] width 50 height 9
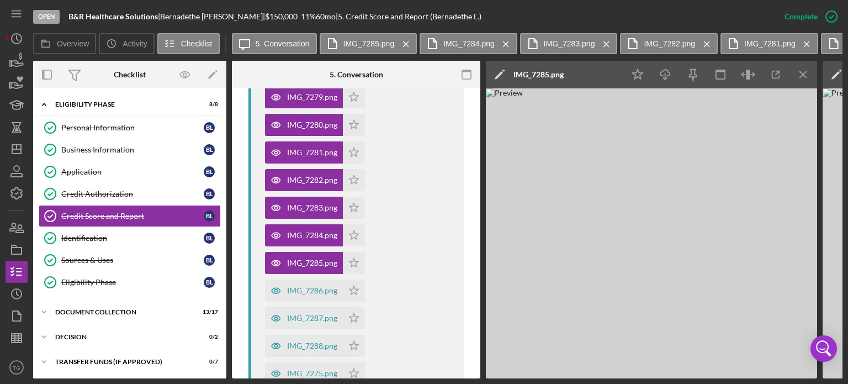
click at [296, 302] on div "IMG_7287.png Icon/Star" at bounding box center [317, 315] width 105 height 28
click at [307, 296] on div "IMG_7286.png" at bounding box center [304, 290] width 78 height 22
click at [309, 318] on div "IMG_7287.png" at bounding box center [312, 318] width 50 height 9
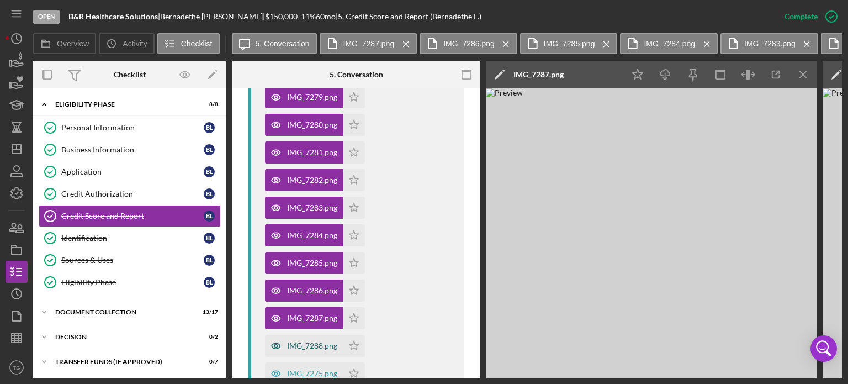
click at [315, 342] on div "IMG_7288.png" at bounding box center [312, 345] width 50 height 9
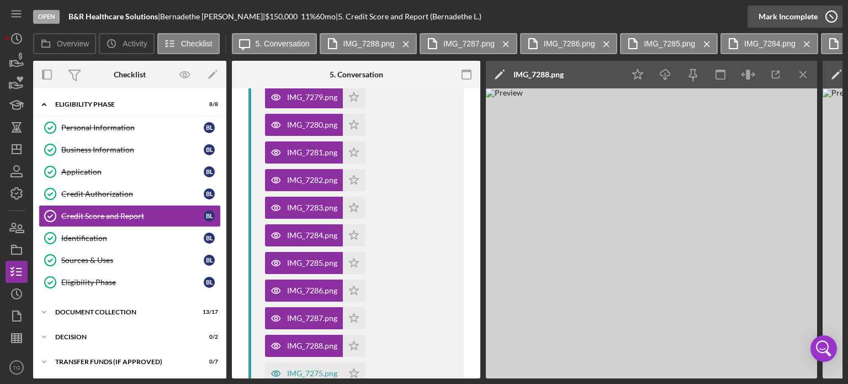
click at [829, 14] on icon "button" at bounding box center [832, 17] width 28 height 28
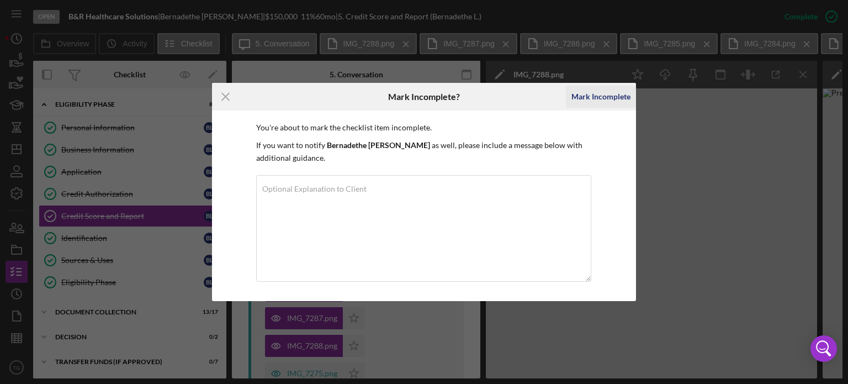
click at [602, 94] on div "Mark Incomplete" at bounding box center [600, 97] width 59 height 22
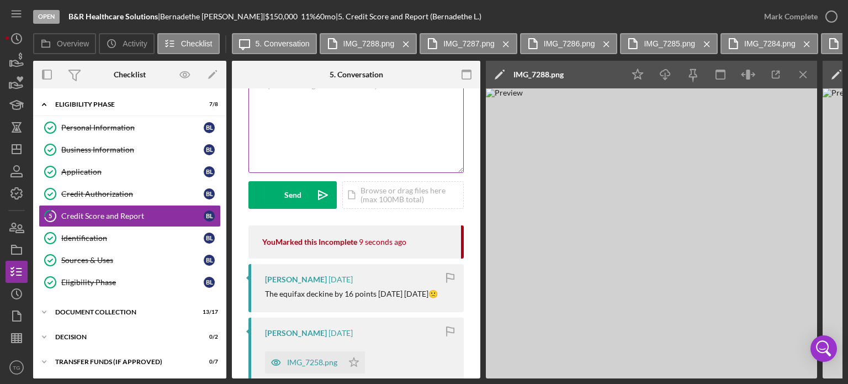
scroll to position [0, 0]
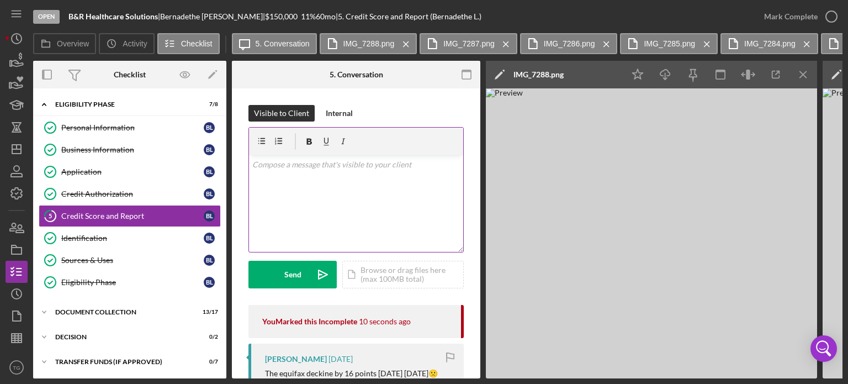
click at [305, 163] on p at bounding box center [356, 164] width 208 height 12
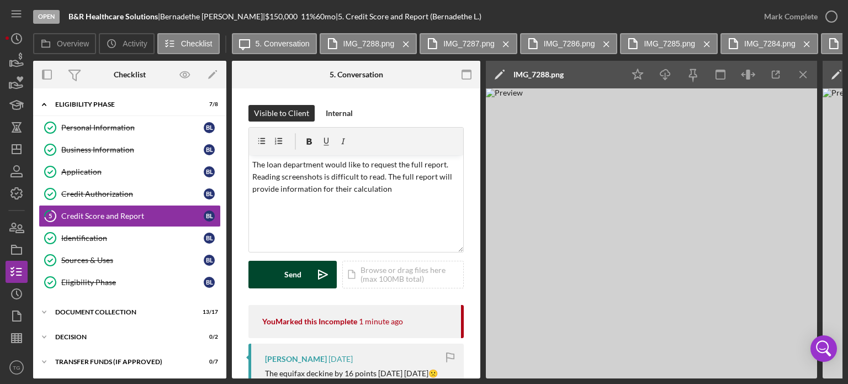
click at [287, 284] on div "Send" at bounding box center [292, 275] width 17 height 28
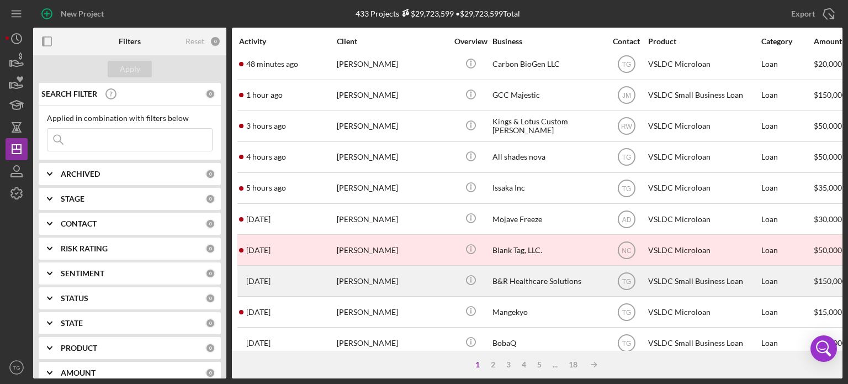
scroll to position [110, 0]
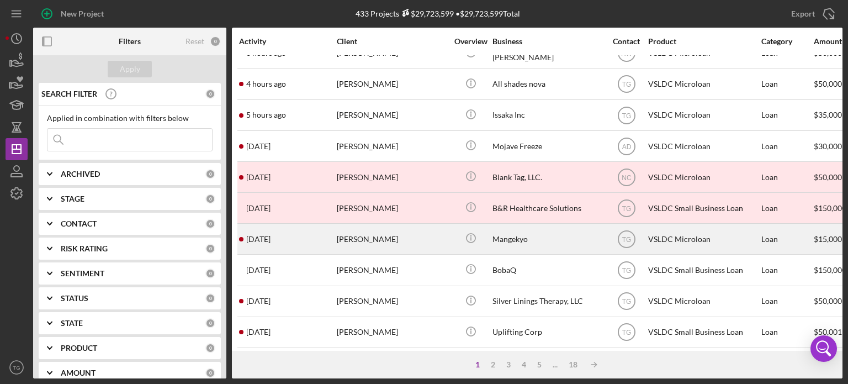
click at [352, 243] on div "[PERSON_NAME]" at bounding box center [392, 238] width 110 height 29
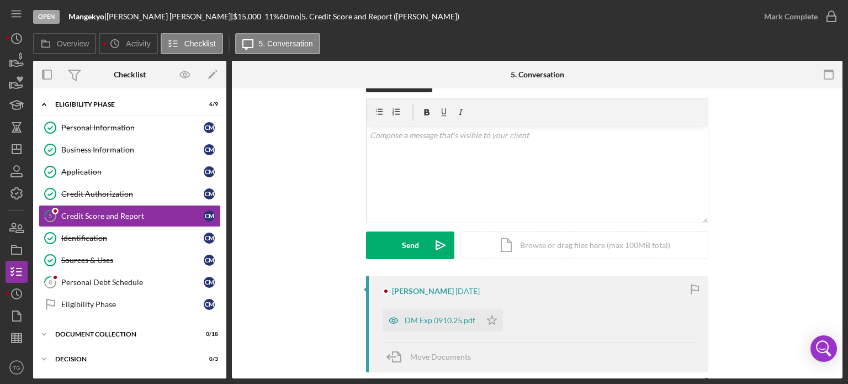
scroll to position [55, 0]
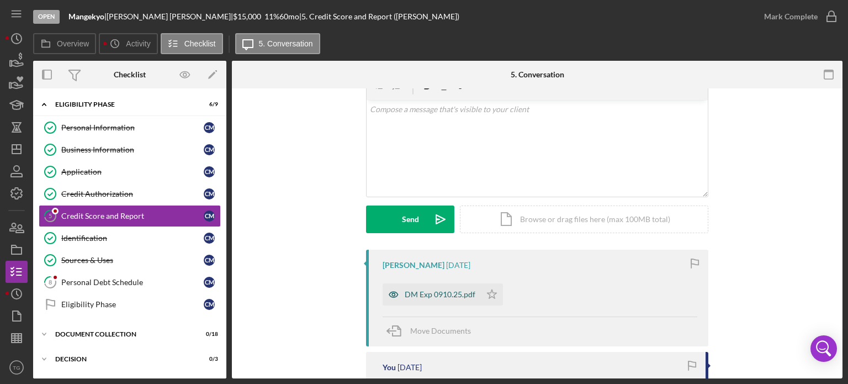
click at [439, 300] on div "DM Exp 0910.25.pdf" at bounding box center [432, 294] width 98 height 22
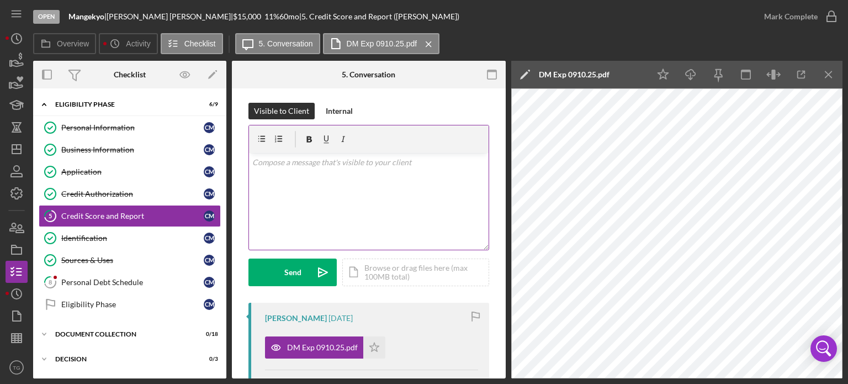
scroll to position [0, 0]
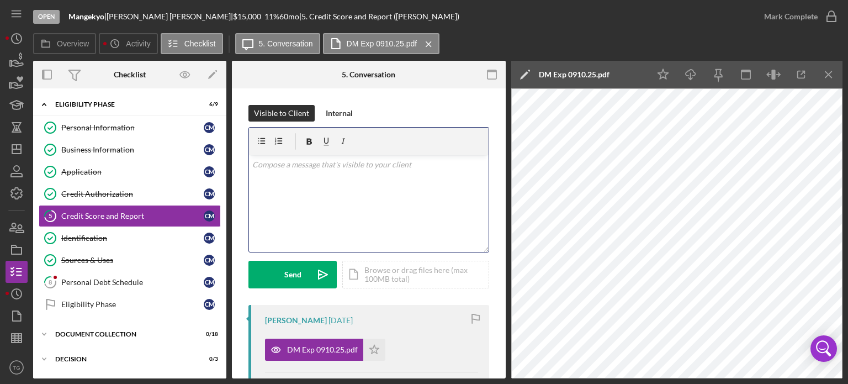
click at [269, 169] on p at bounding box center [369, 164] width 234 height 12
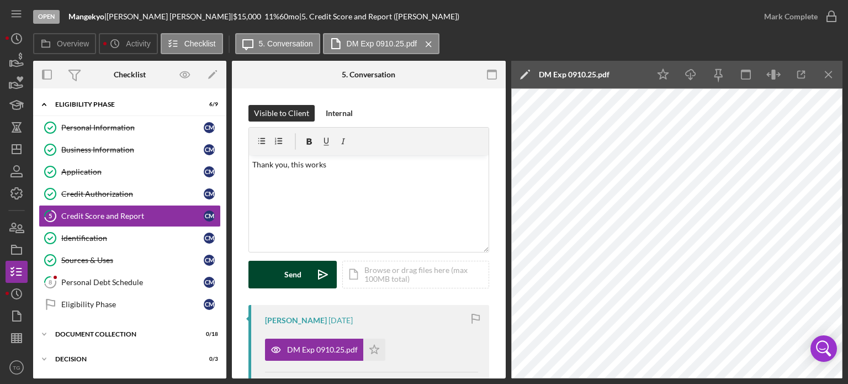
click at [294, 280] on div "Send" at bounding box center [292, 275] width 17 height 28
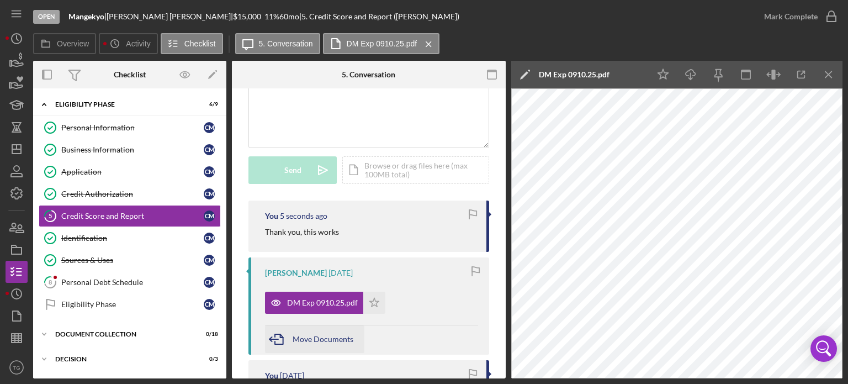
scroll to position [110, 0]
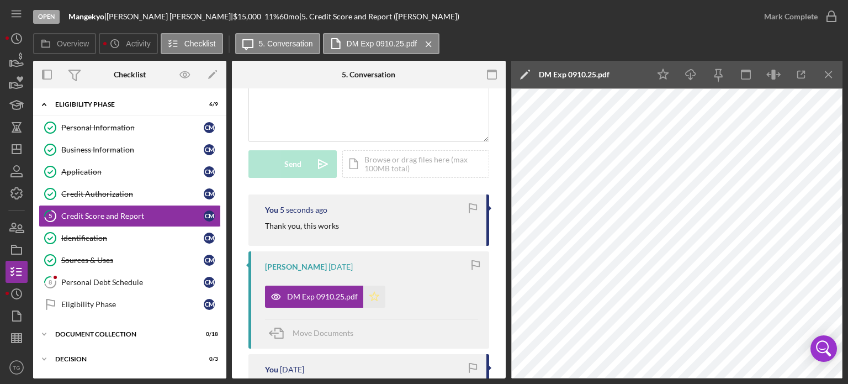
click at [372, 297] on icon "Icon/Star" at bounding box center [374, 296] width 22 height 22
click at [835, 10] on icon "button" at bounding box center [832, 17] width 28 height 28
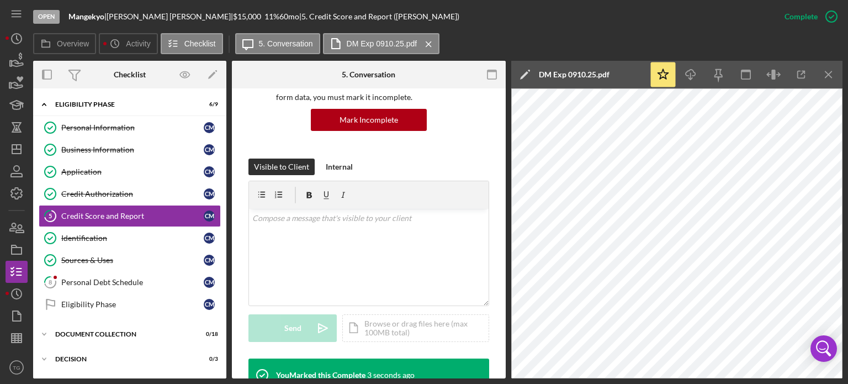
scroll to position [274, 0]
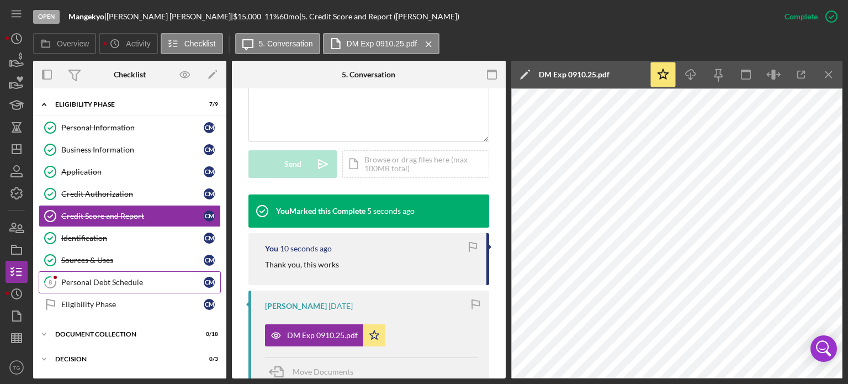
click at [123, 279] on div "Personal Debt Schedule" at bounding box center [132, 282] width 142 height 9
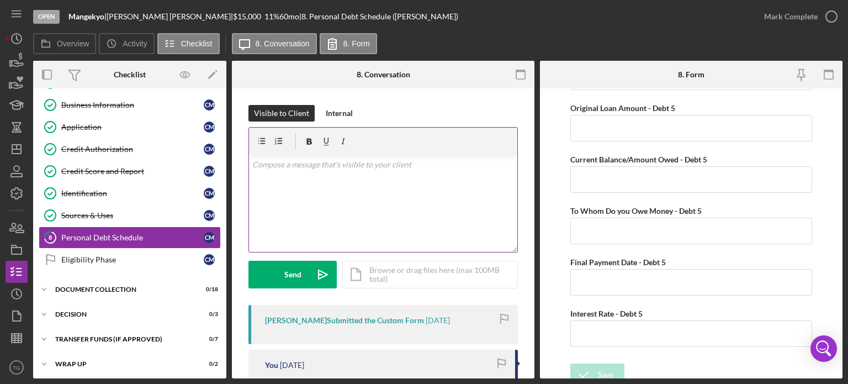
click at [317, 172] on div "v Color teal Color pink Remove color Add row above Add row below Add column bef…" at bounding box center [383, 203] width 268 height 97
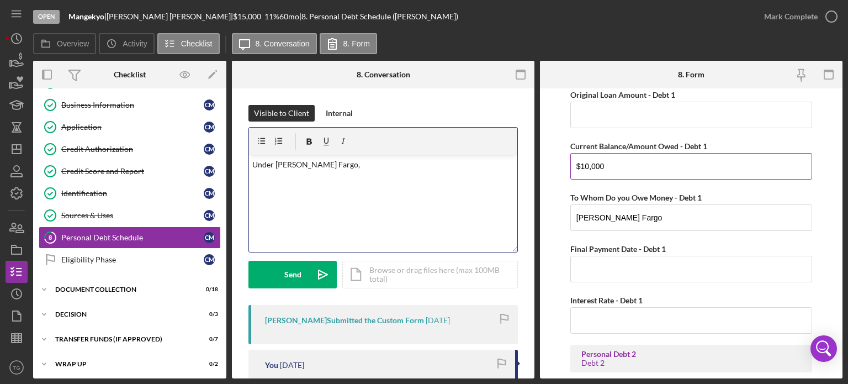
scroll to position [484, 0]
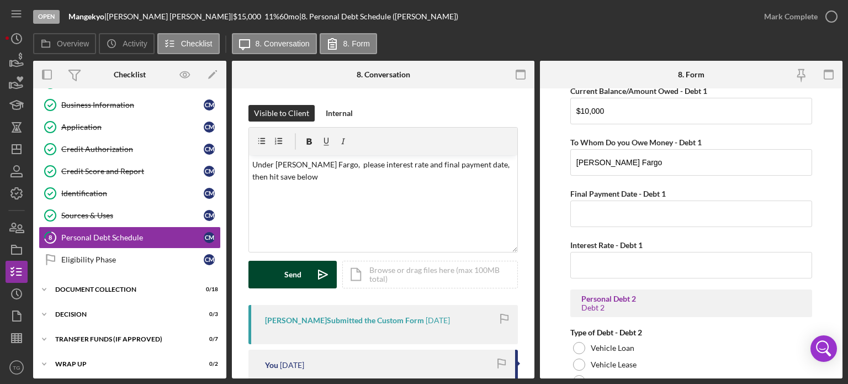
click at [282, 275] on button "Send Icon/icon-invite-send" at bounding box center [292, 275] width 88 height 28
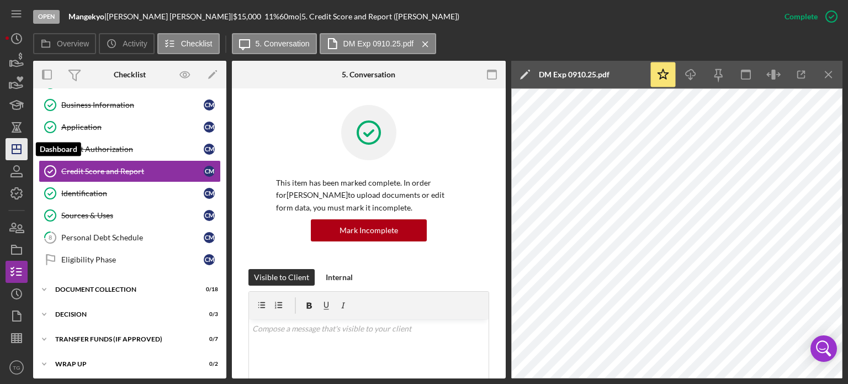
click at [12, 145] on polygon "button" at bounding box center [16, 149] width 9 height 9
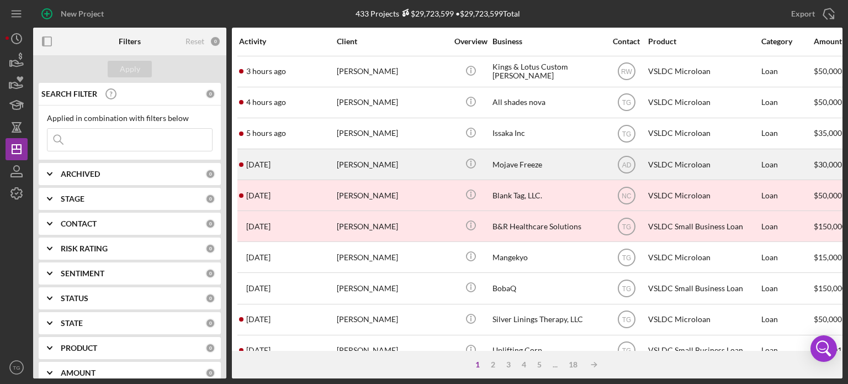
scroll to position [110, 0]
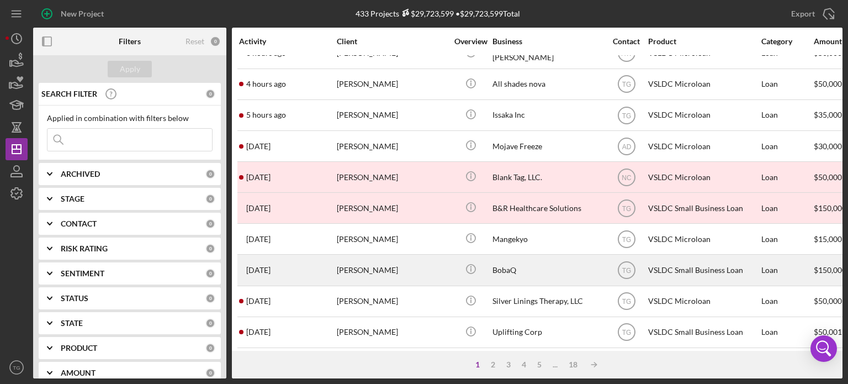
click at [366, 271] on div "[PERSON_NAME]" at bounding box center [392, 269] width 110 height 29
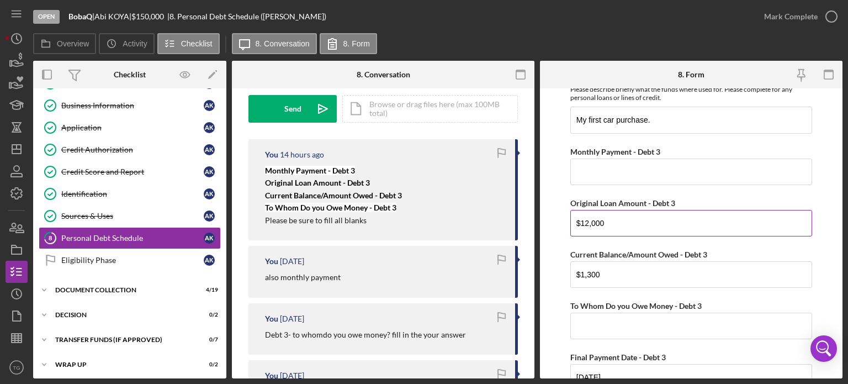
scroll to position [1699, 0]
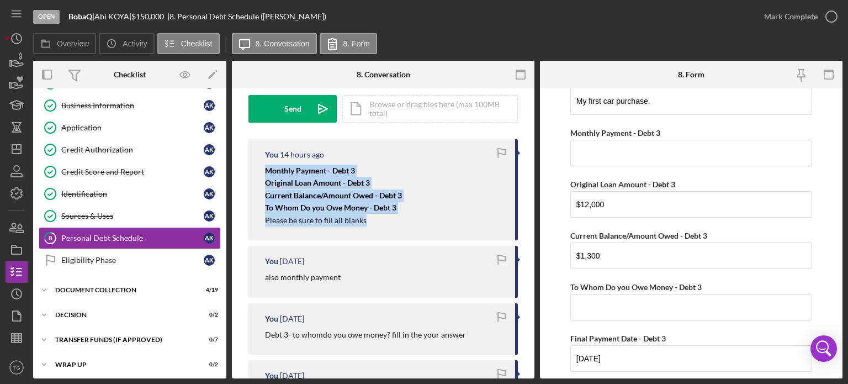
drag, startPoint x: 378, startPoint y: 221, endPoint x: 261, endPoint y: 170, distance: 128.3
click at [263, 167] on div "You 14 hours ago Monthly Payment - Debt 3 Original Loan Amount - Debt 3 Current…" at bounding box center [382, 189] width 269 height 101
copy div "Monthly Payment - Debt 3 Original Loan Amount - Debt 3 Current Balance/Amount O…"
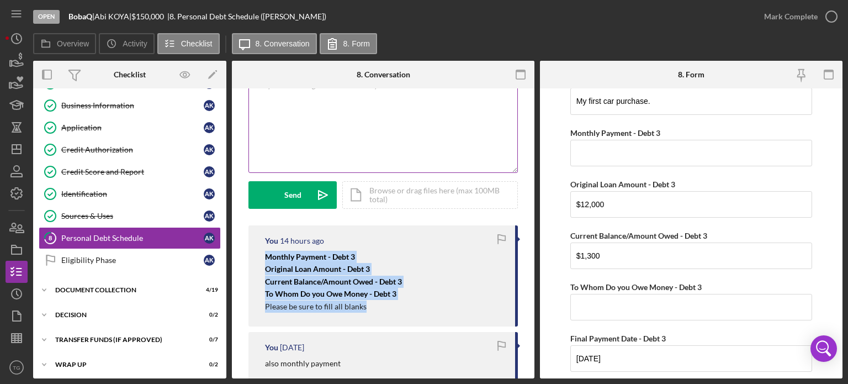
scroll to position [0, 0]
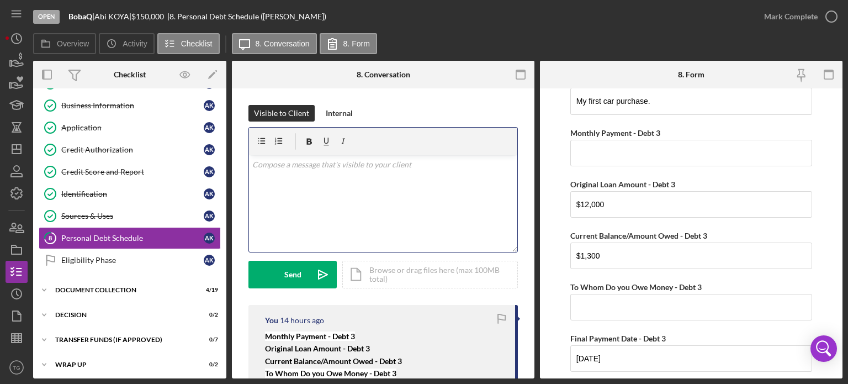
click at [283, 168] on p at bounding box center [383, 164] width 262 height 12
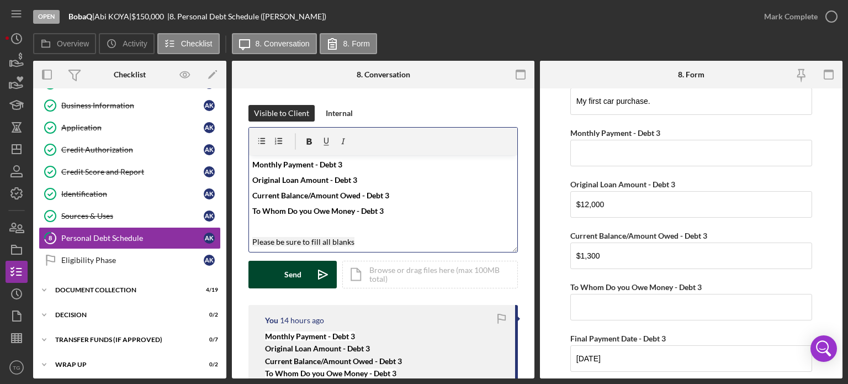
click at [289, 271] on div "Send" at bounding box center [292, 275] width 17 height 28
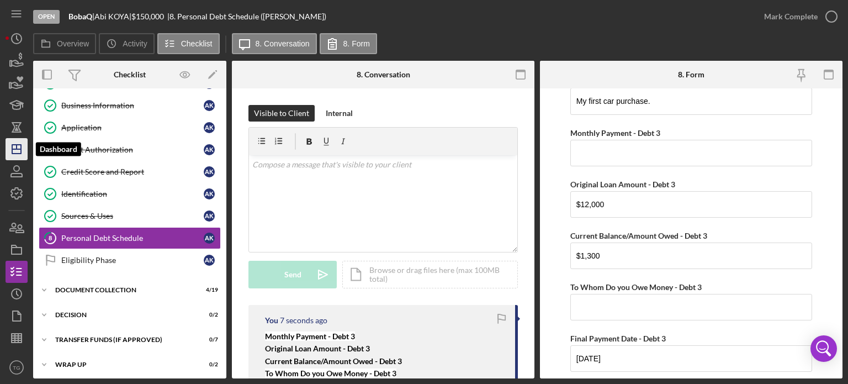
click at [13, 149] on line "button" at bounding box center [16, 149] width 9 height 0
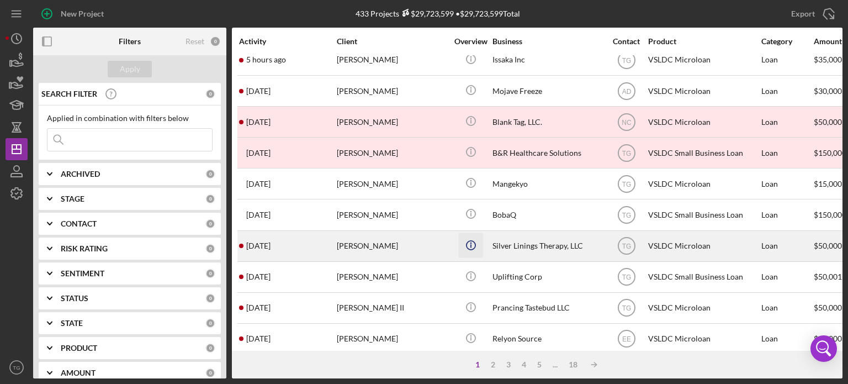
scroll to position [221, 0]
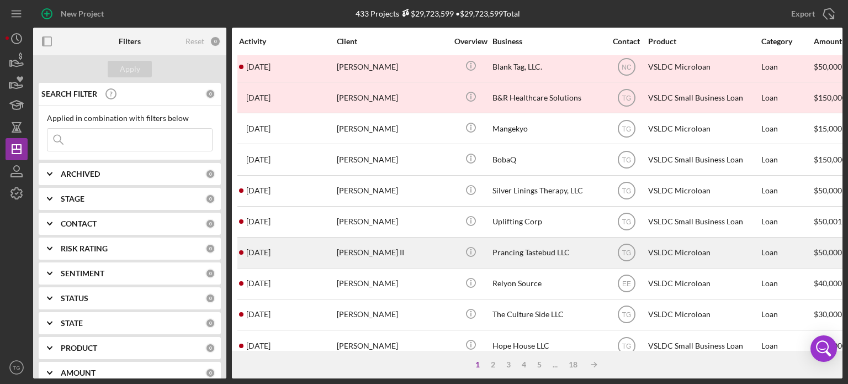
click at [384, 256] on div "[PERSON_NAME] II" at bounding box center [392, 252] width 110 height 29
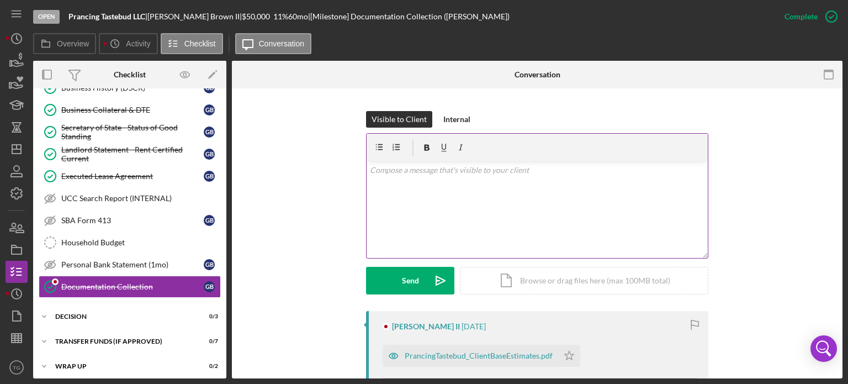
scroll to position [221, 0]
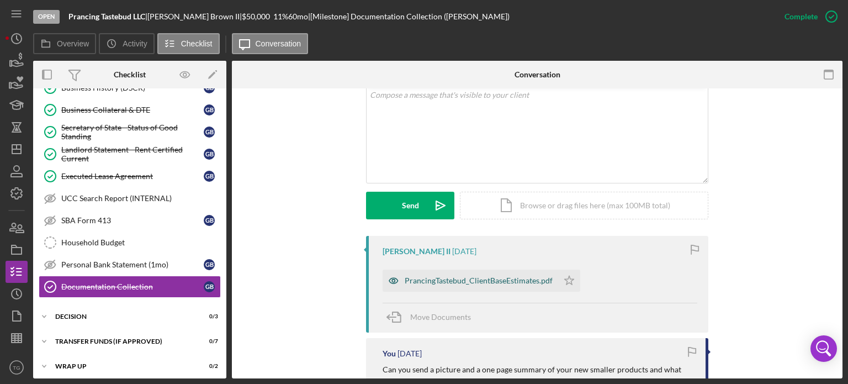
click at [468, 278] on div "PrancingTastebud_ClientBaseEstimates.pdf" at bounding box center [479, 280] width 148 height 9
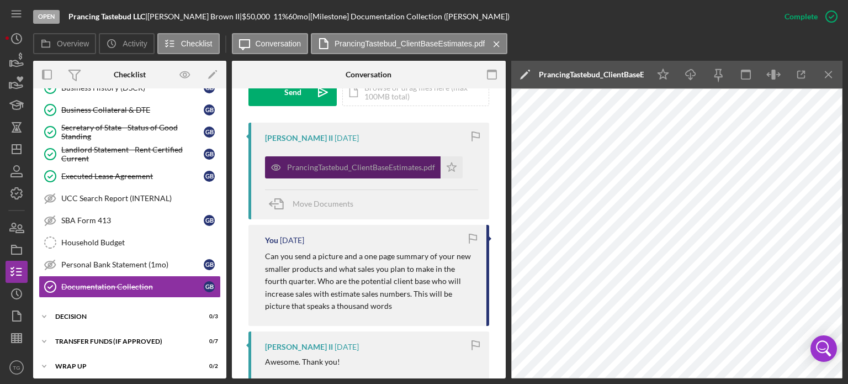
scroll to position [288, 0]
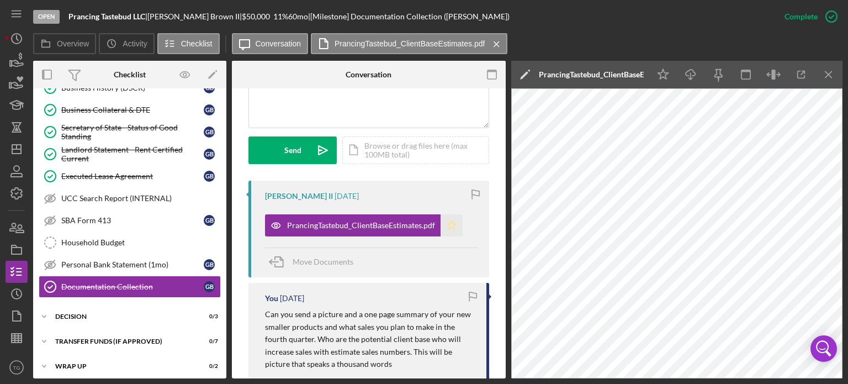
click at [448, 225] on icon "Icon/Star" at bounding box center [452, 225] width 22 height 22
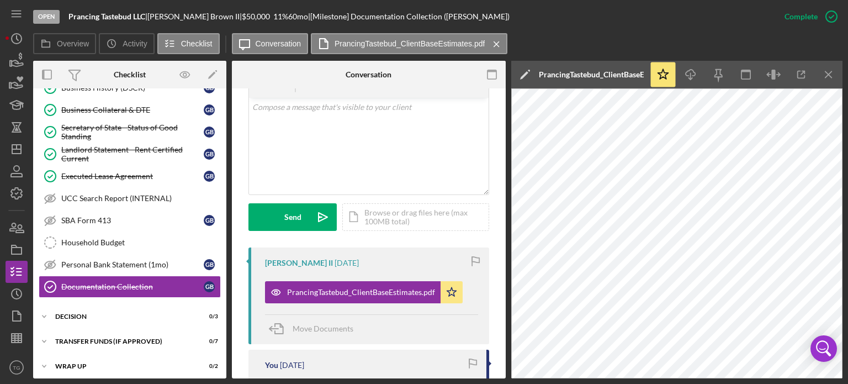
scroll to position [178, 0]
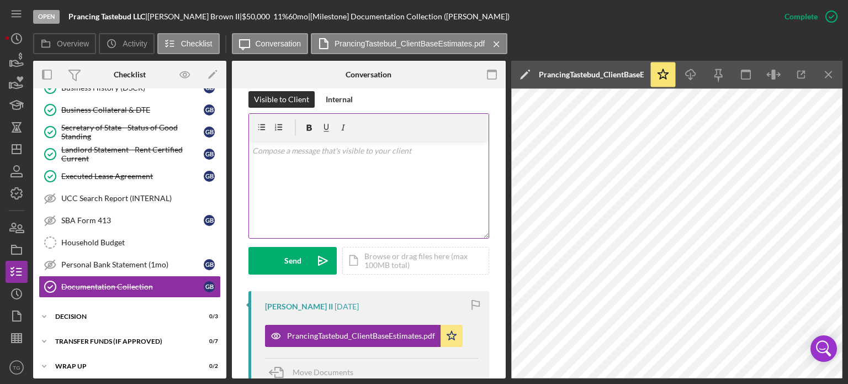
click at [315, 151] on p at bounding box center [369, 151] width 234 height 12
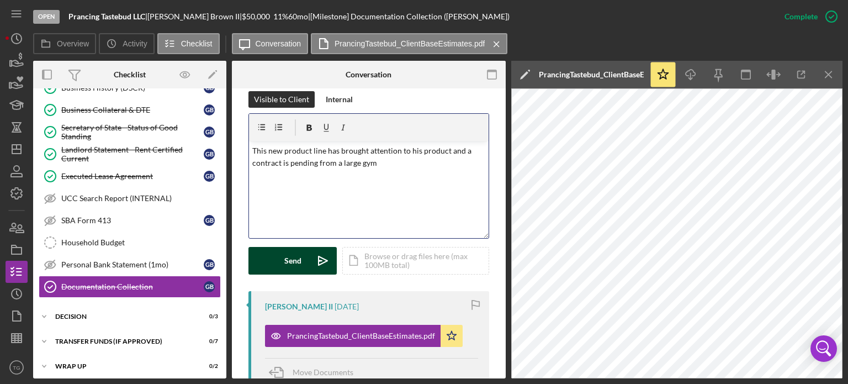
click at [296, 255] on div "Send" at bounding box center [292, 261] width 17 height 28
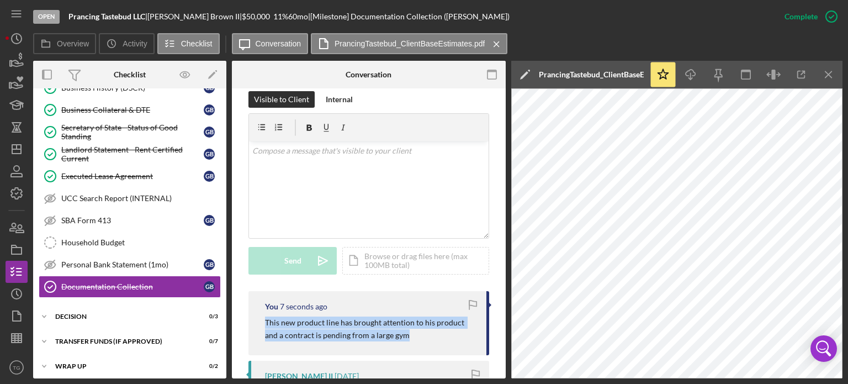
drag, startPoint x: 350, startPoint y: 335, endPoint x: 263, endPoint y: 320, distance: 88.0
click at [263, 320] on div "You 7 seconds ago This new product line has brought attention to his product an…" at bounding box center [368, 323] width 241 height 64
copy p "This new product line has brought attention to his product and a contract is pe…"
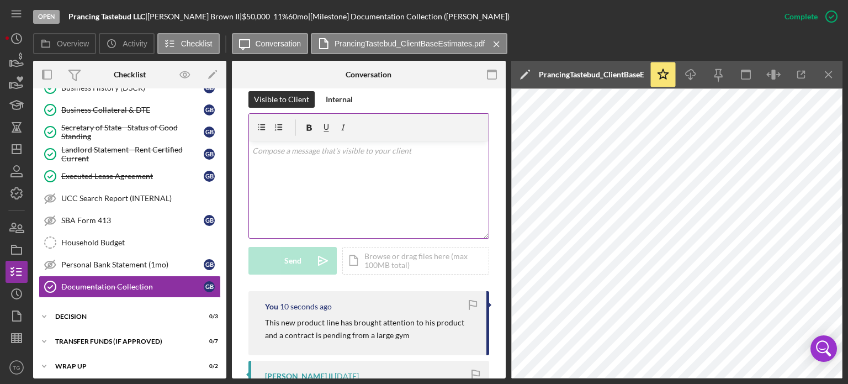
click at [301, 158] on div "v Color teal Color pink Remove color Add row above Add row below Add column bef…" at bounding box center [369, 189] width 240 height 97
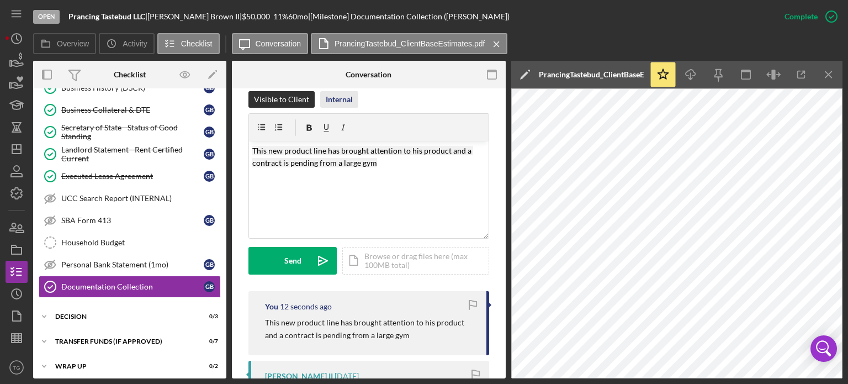
click at [338, 91] on div "Internal" at bounding box center [339, 99] width 27 height 17
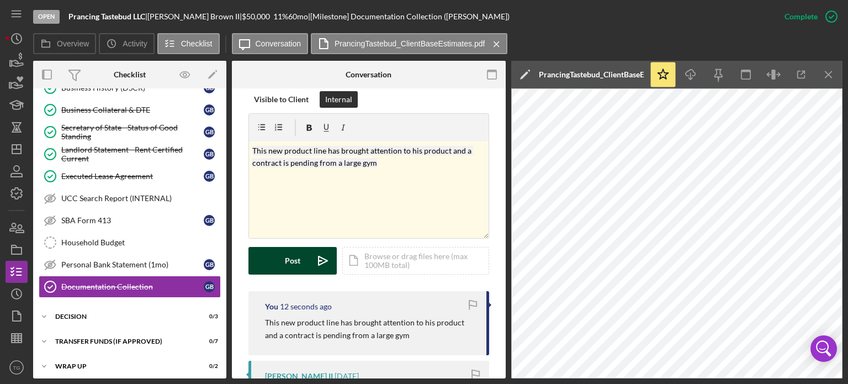
click at [299, 262] on div "Post" at bounding box center [292, 261] width 15 height 28
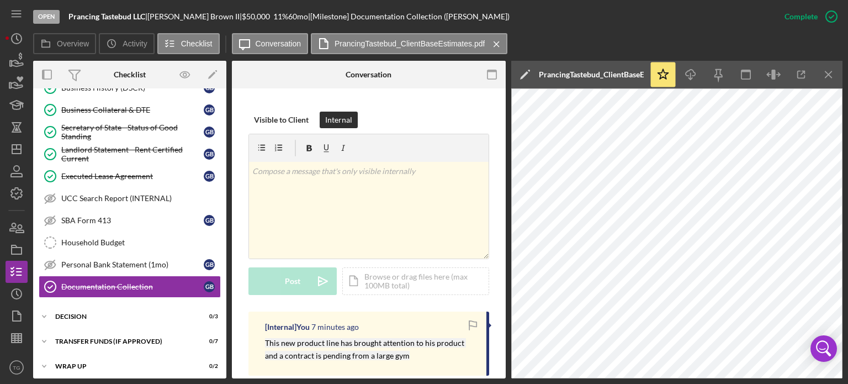
scroll to position [123, 0]
